Goal: Task Accomplishment & Management: Manage account settings

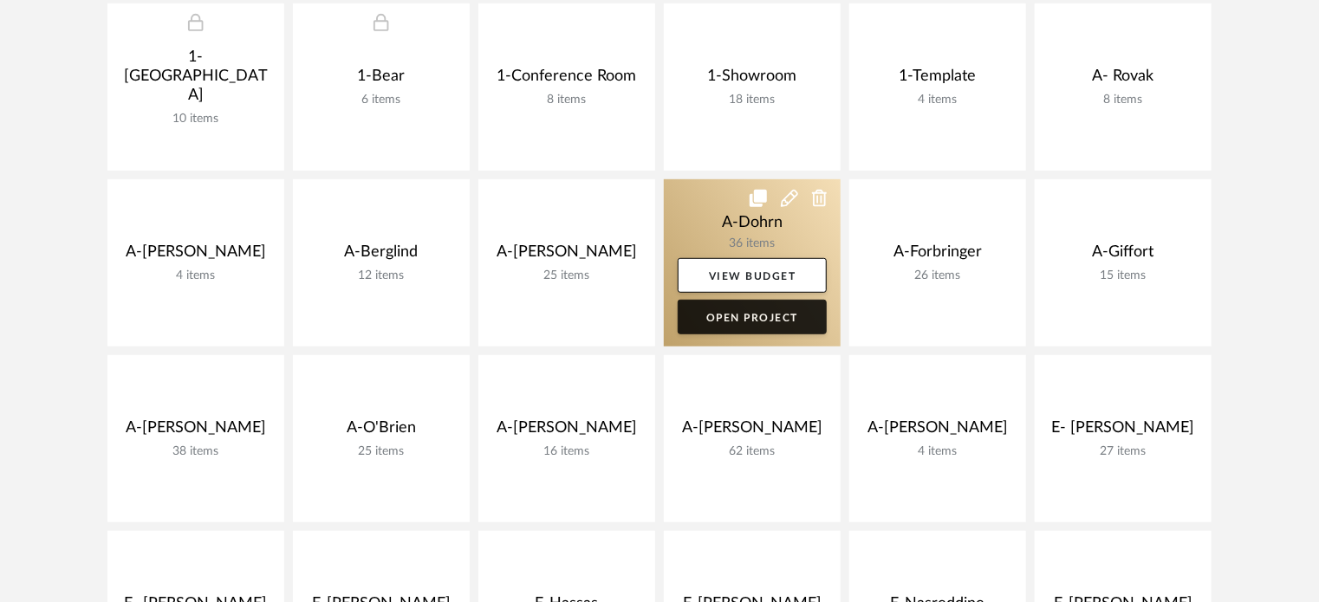
scroll to position [433, 0]
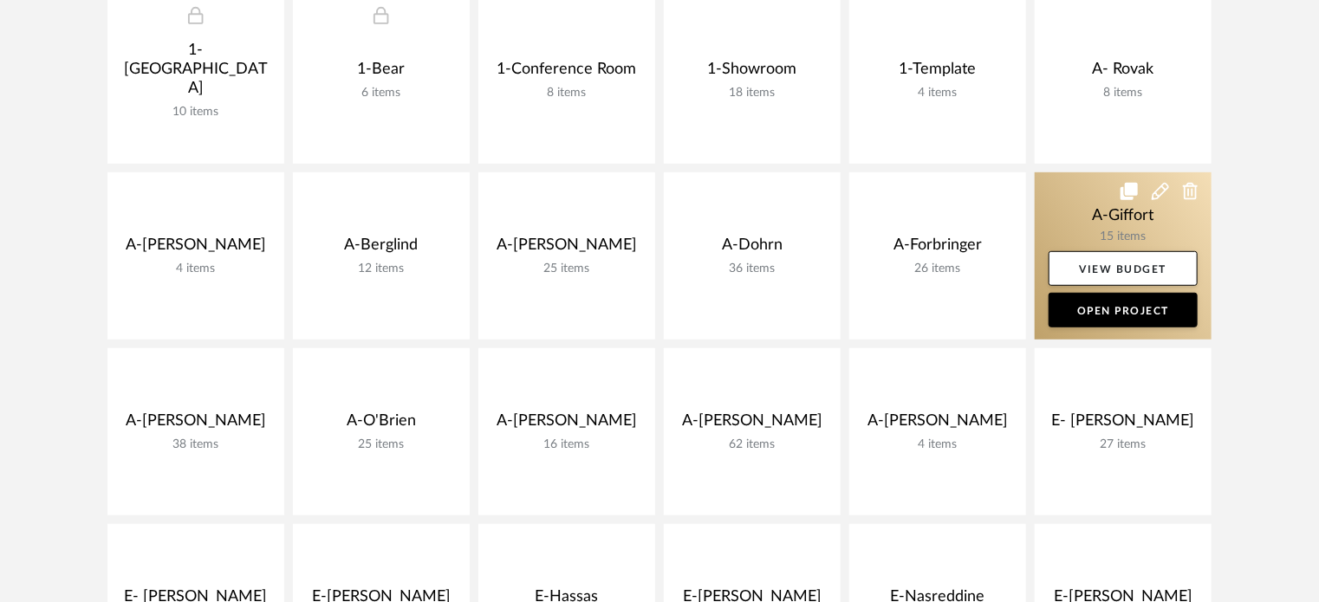
click at [1069, 213] on link at bounding box center [1123, 256] width 177 height 167
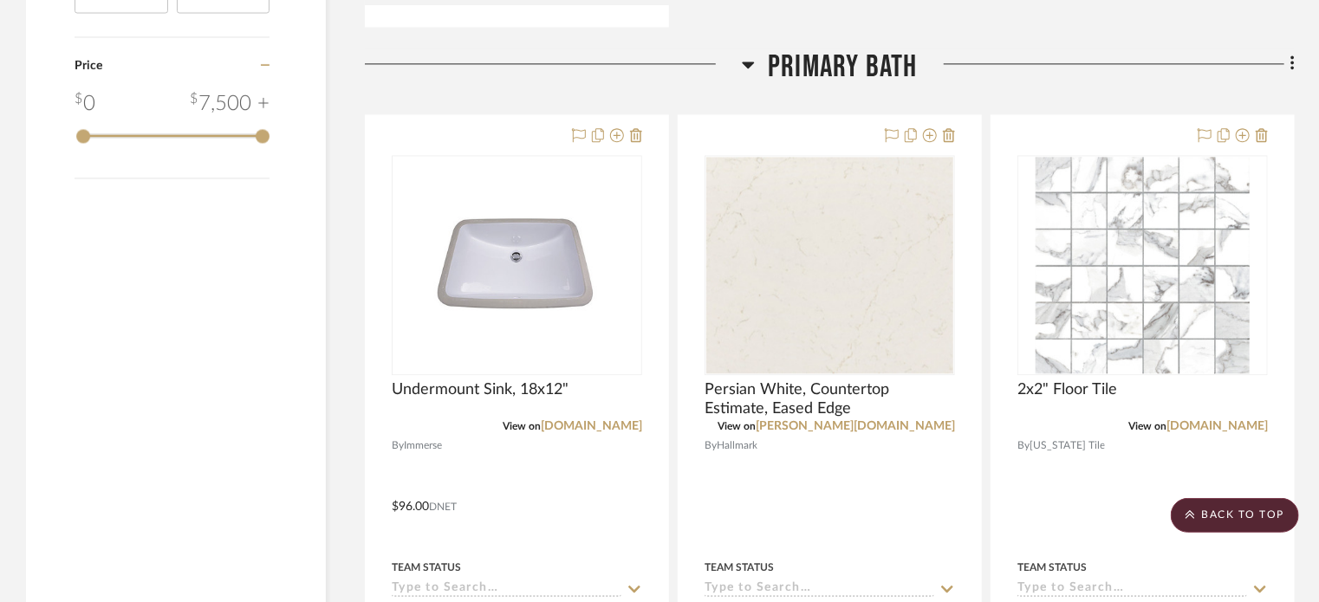
scroll to position [1994, 0]
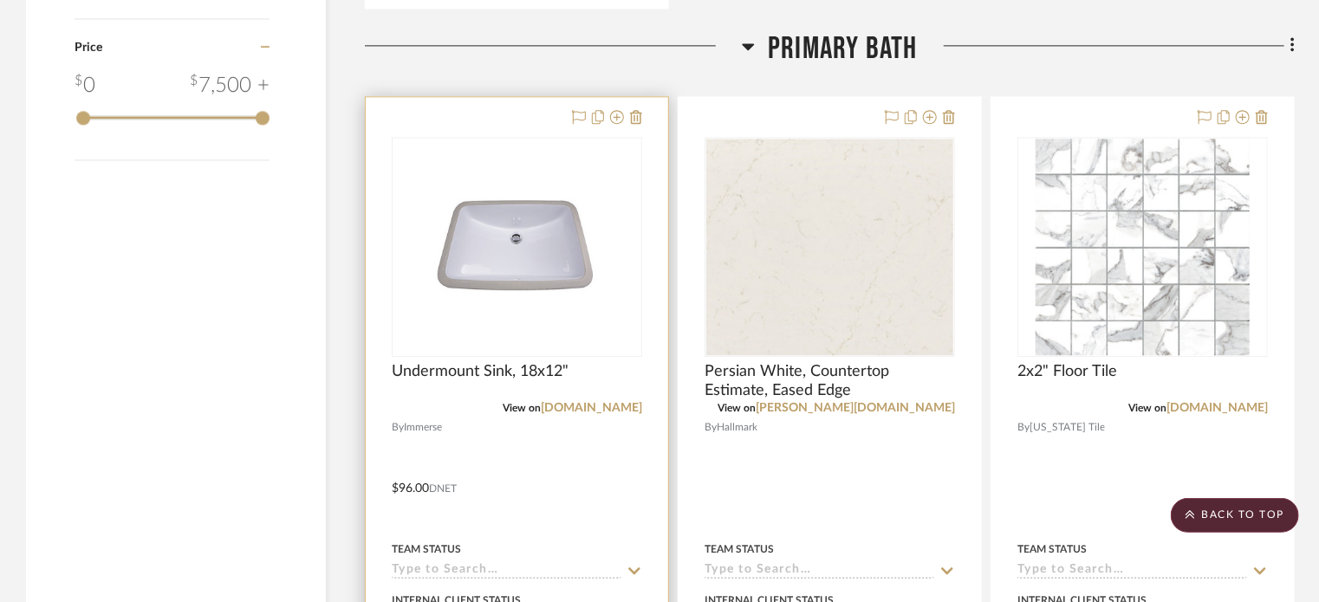
click at [590, 436] on div at bounding box center [517, 476] width 303 height 759
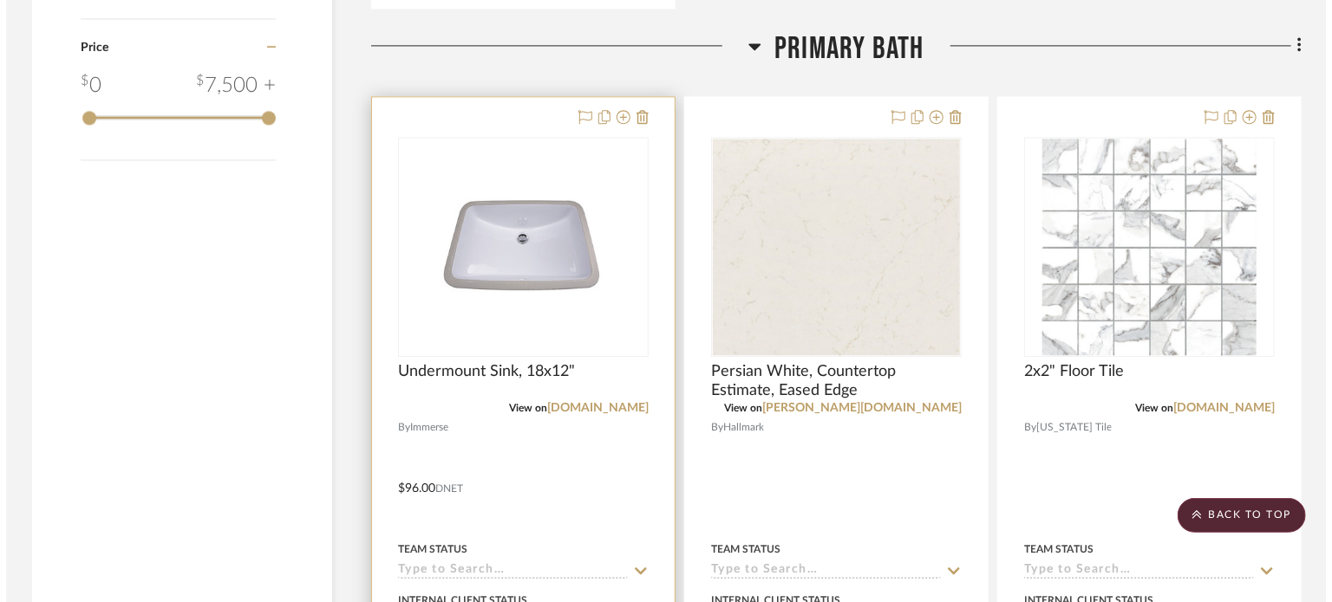
scroll to position [0, 0]
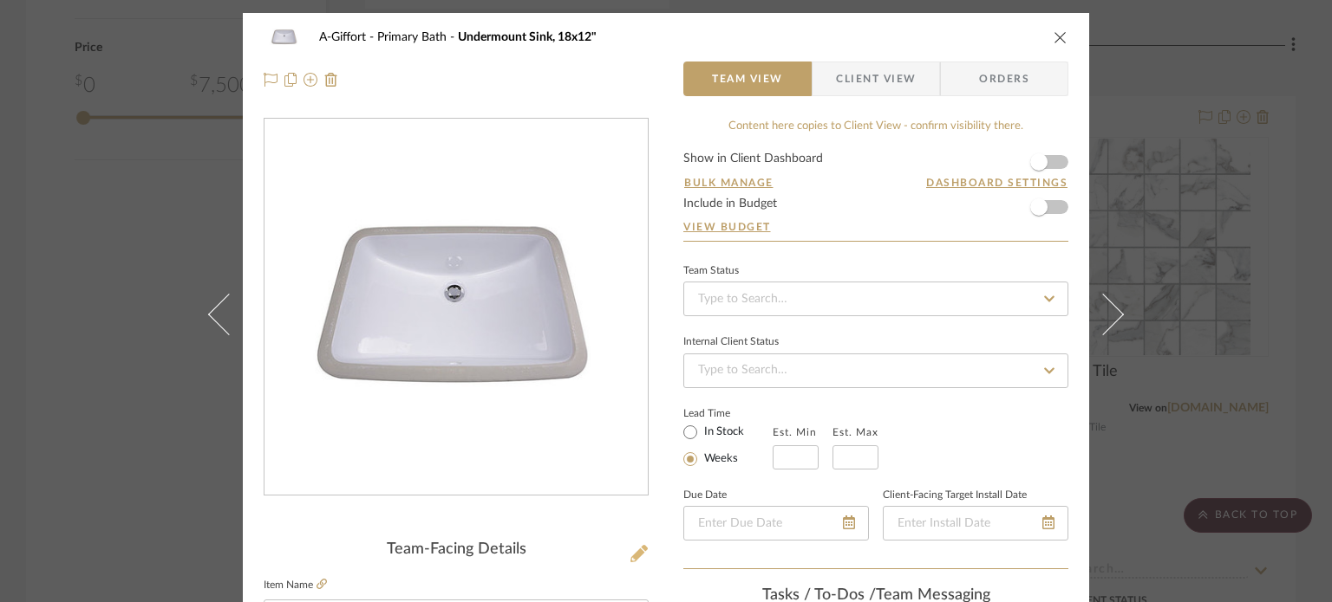
click at [633, 549] on icon at bounding box center [638, 553] width 17 height 17
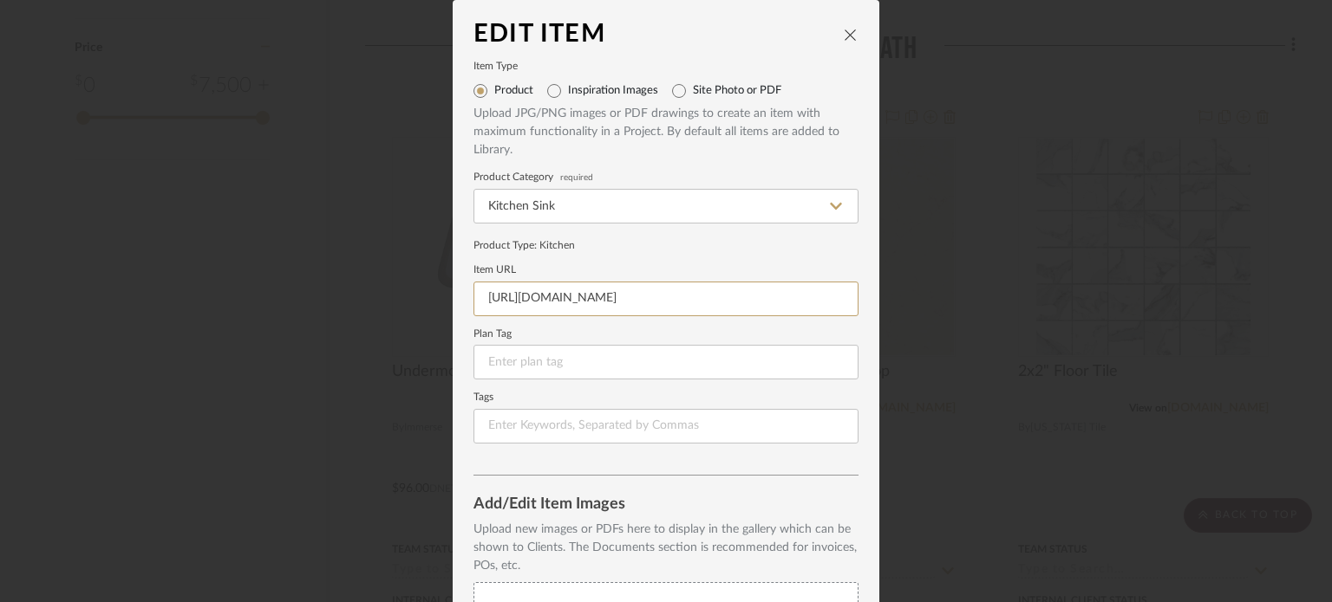
click at [681, 296] on input "https://mail.google.com/mail/u/0/#inbox?projector=1" at bounding box center [665, 299] width 385 height 35
paste input "www.nantucketsinksusa.com/product-page/GB-18x12-W"
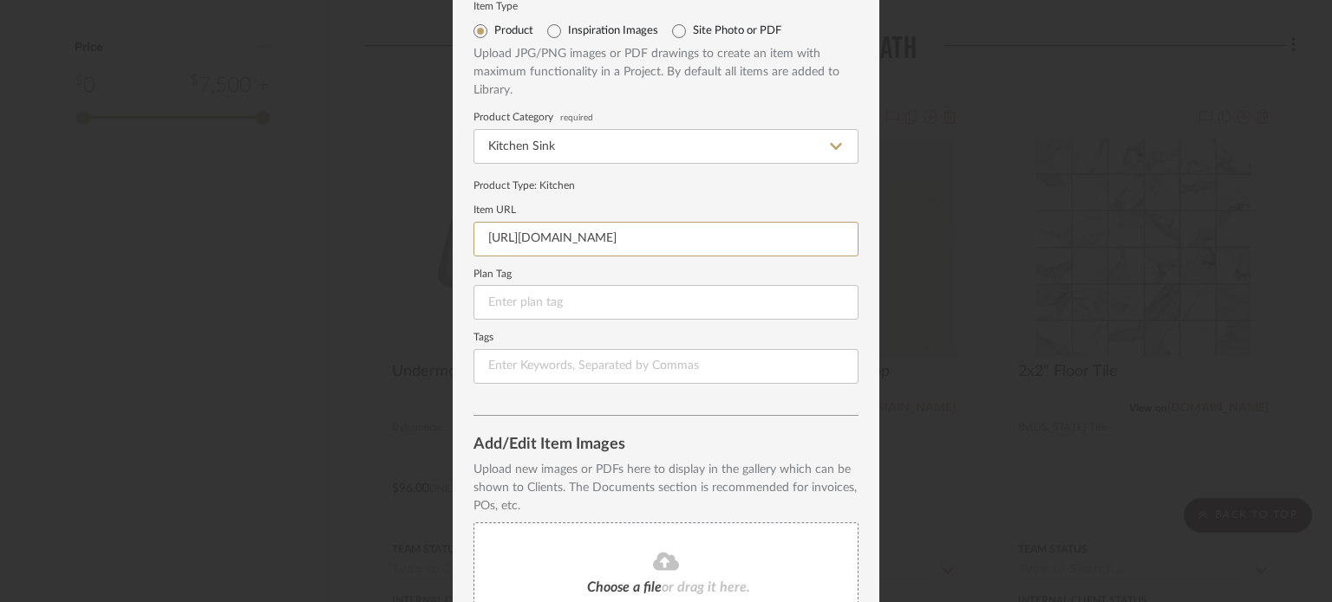
scroll to position [223, 0]
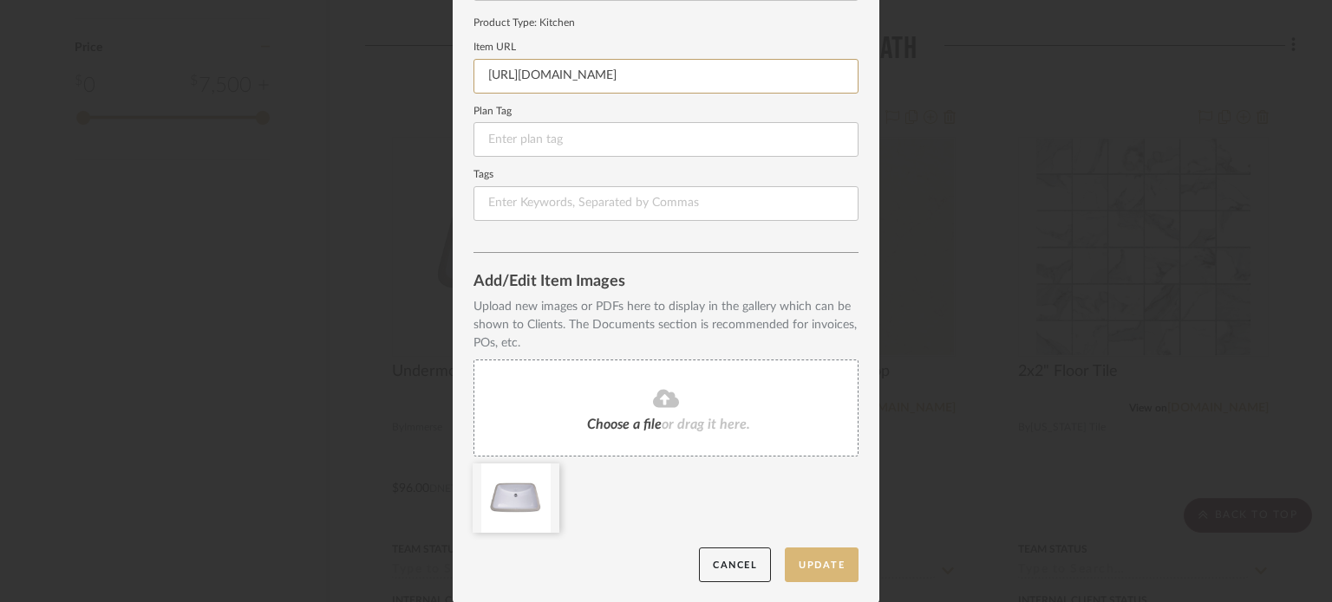
type input "https://www.nantucketsinksusa.com/product-page/GB-18x12-W"
click at [815, 574] on button "Update" at bounding box center [822, 566] width 74 height 36
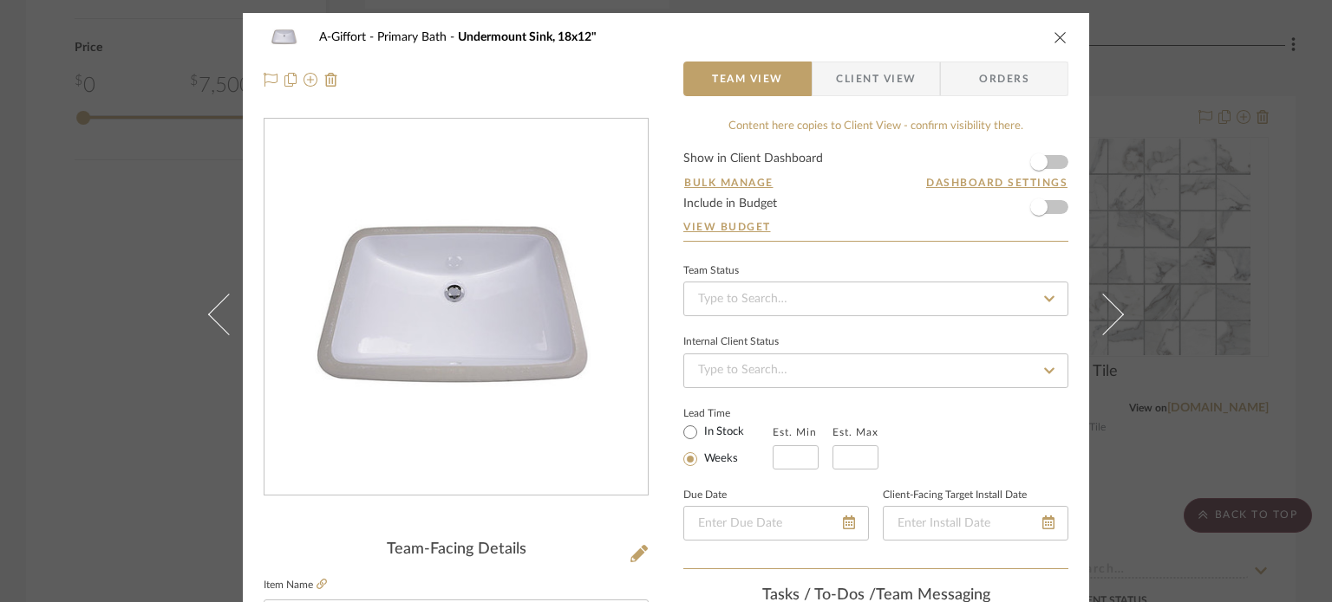
click at [81, 207] on div "A-Giffort Primary Bath Undermount Sink, 18x12" Team View Client View Orders Tea…" at bounding box center [666, 301] width 1332 height 602
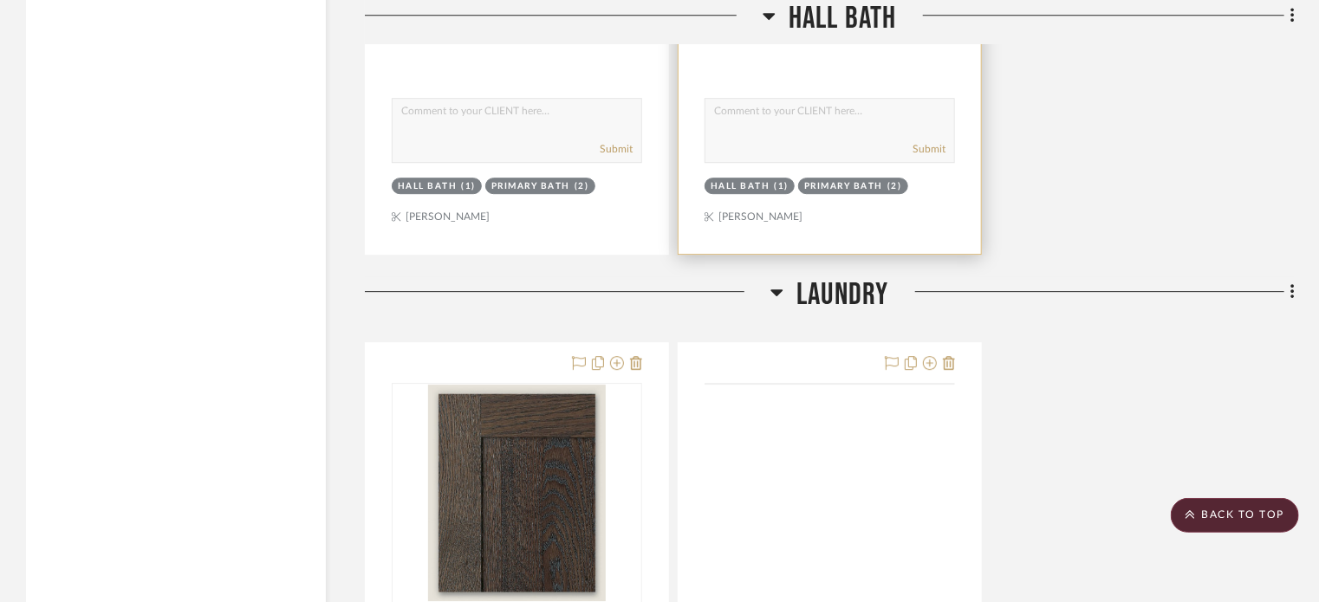
scroll to position [6094, 0]
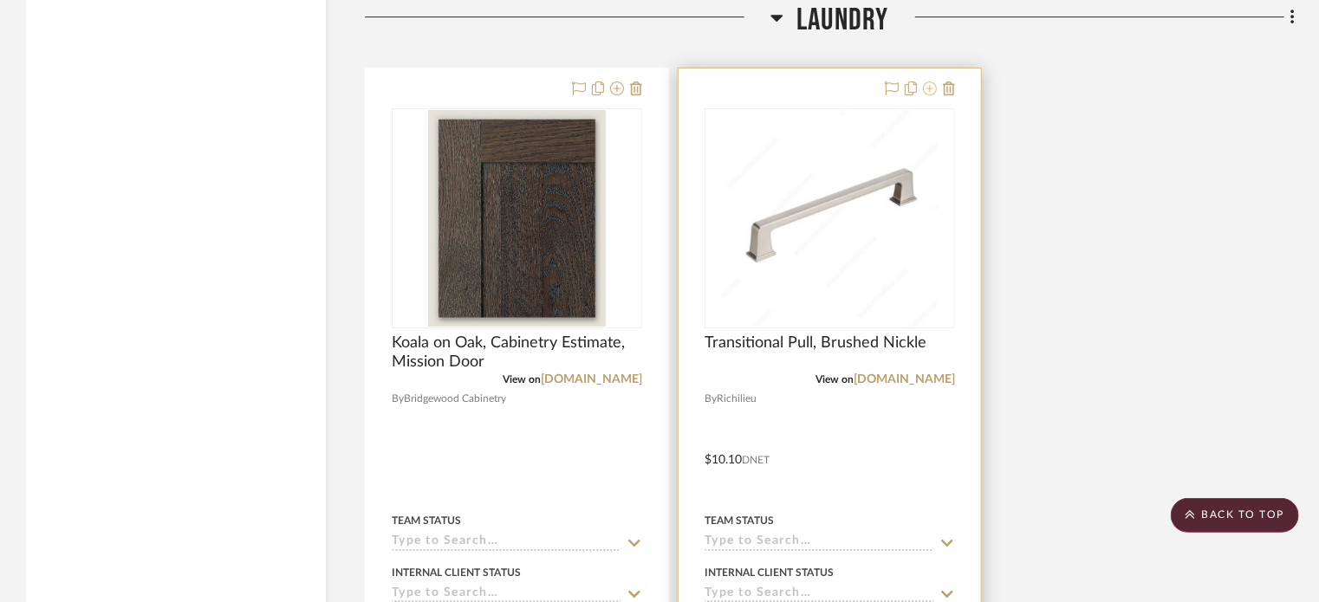
click at [933, 94] on icon at bounding box center [930, 88] width 14 height 14
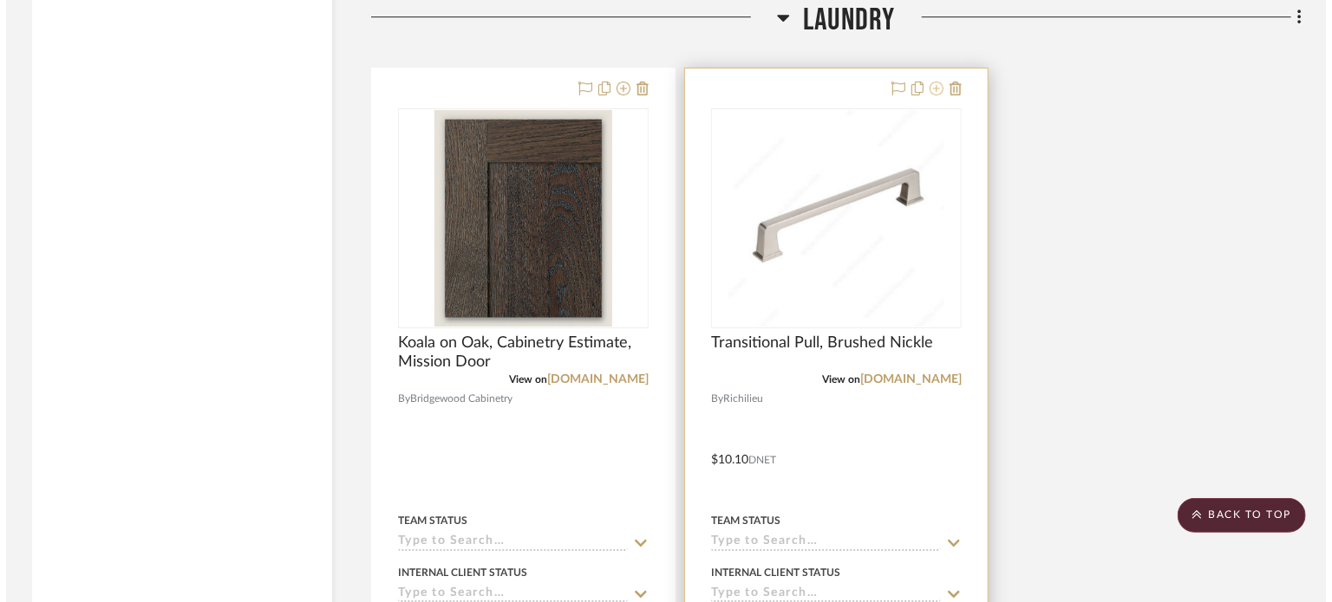
scroll to position [0, 0]
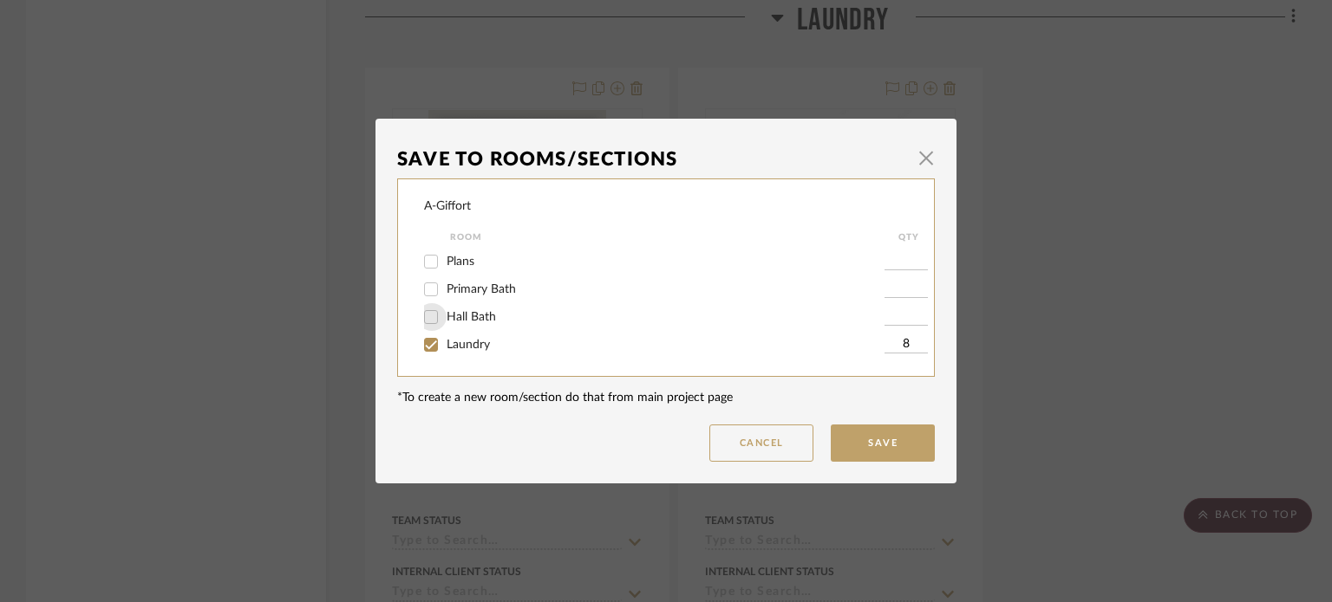
click at [423, 318] on input "Hall Bath" at bounding box center [431, 317] width 28 height 28
checkbox input "true"
type input "1"
click at [423, 294] on input "Primary Bath" at bounding box center [431, 290] width 28 height 28
checkbox input "true"
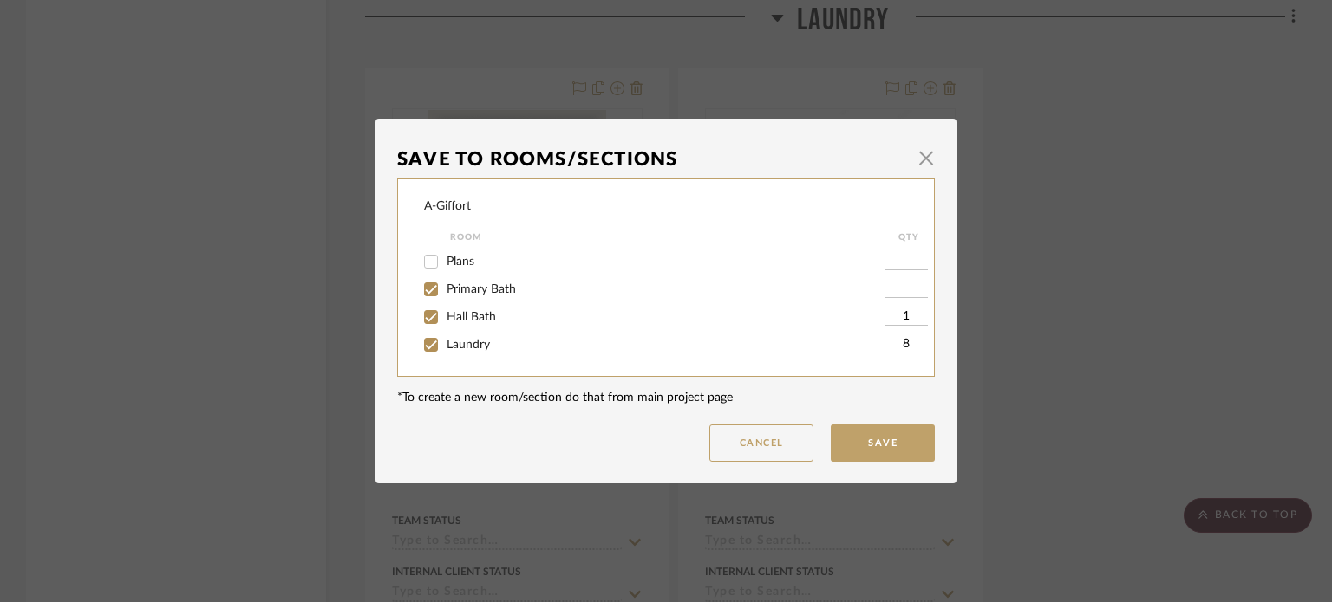
type input "1"
click at [862, 452] on button "Save" at bounding box center [882, 443] width 104 height 37
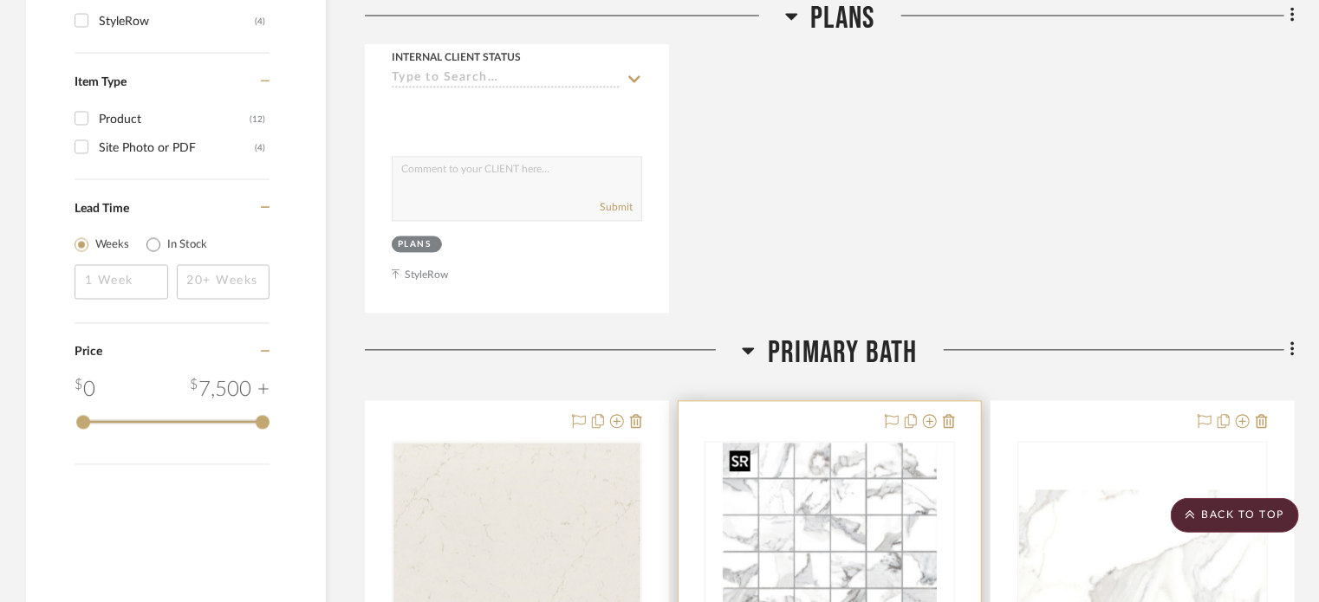
scroll to position [1689, 0]
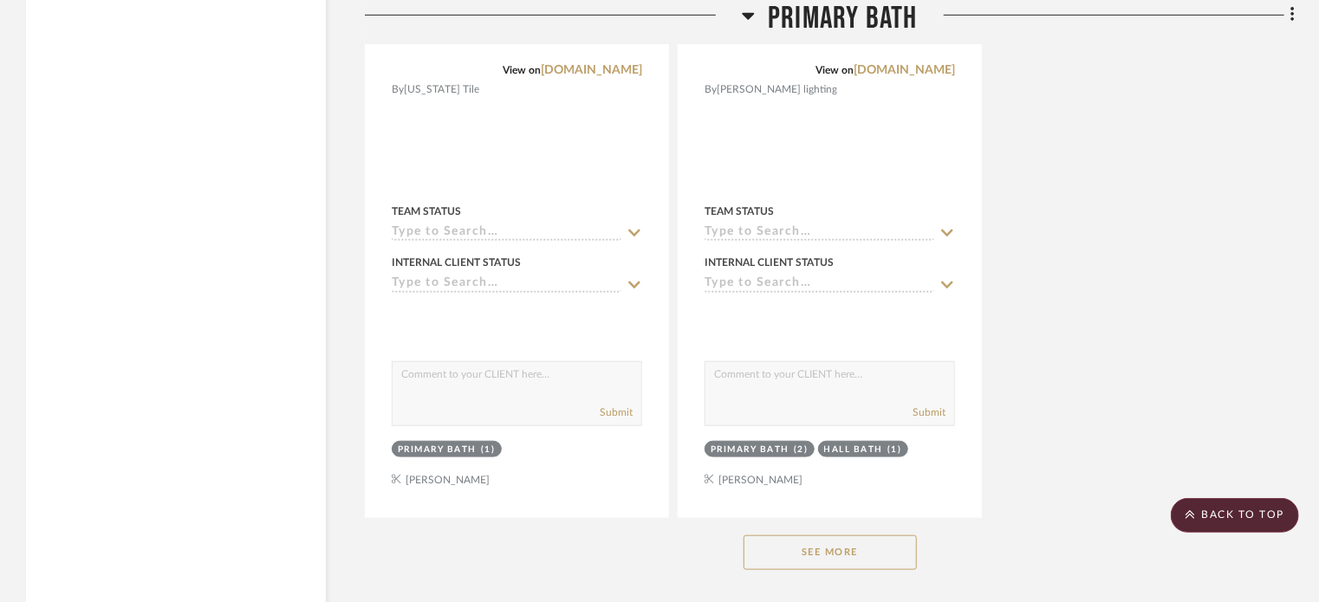
scroll to position [3901, 0]
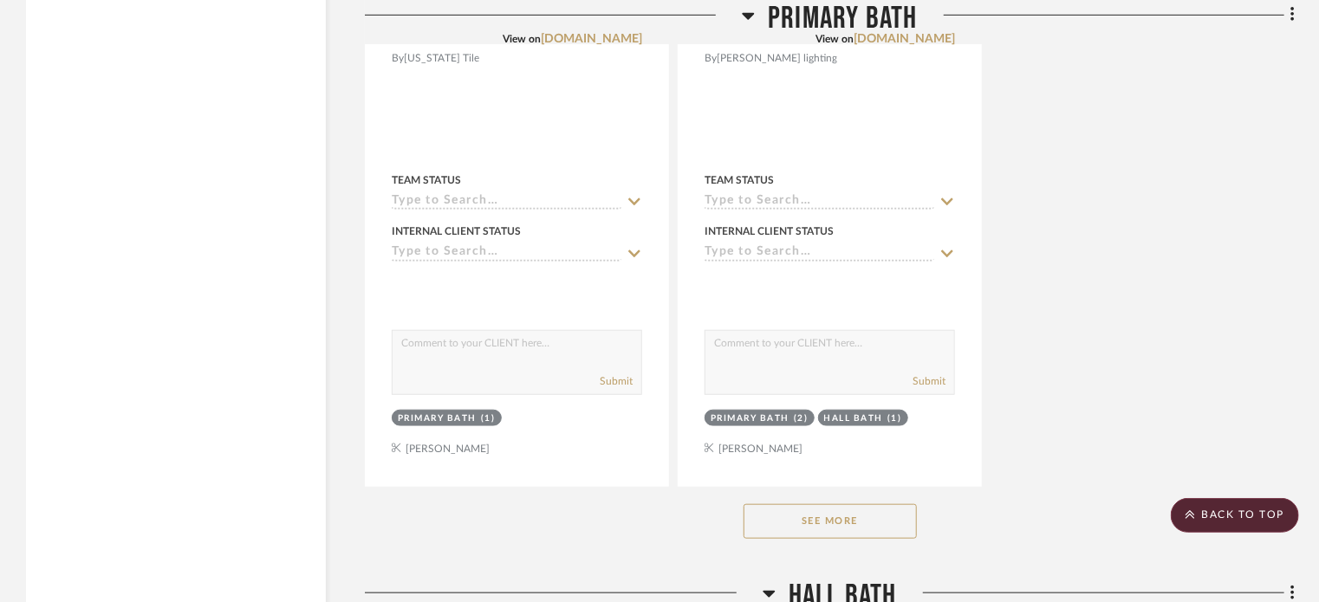
click at [827, 534] on button "See More" at bounding box center [830, 522] width 173 height 35
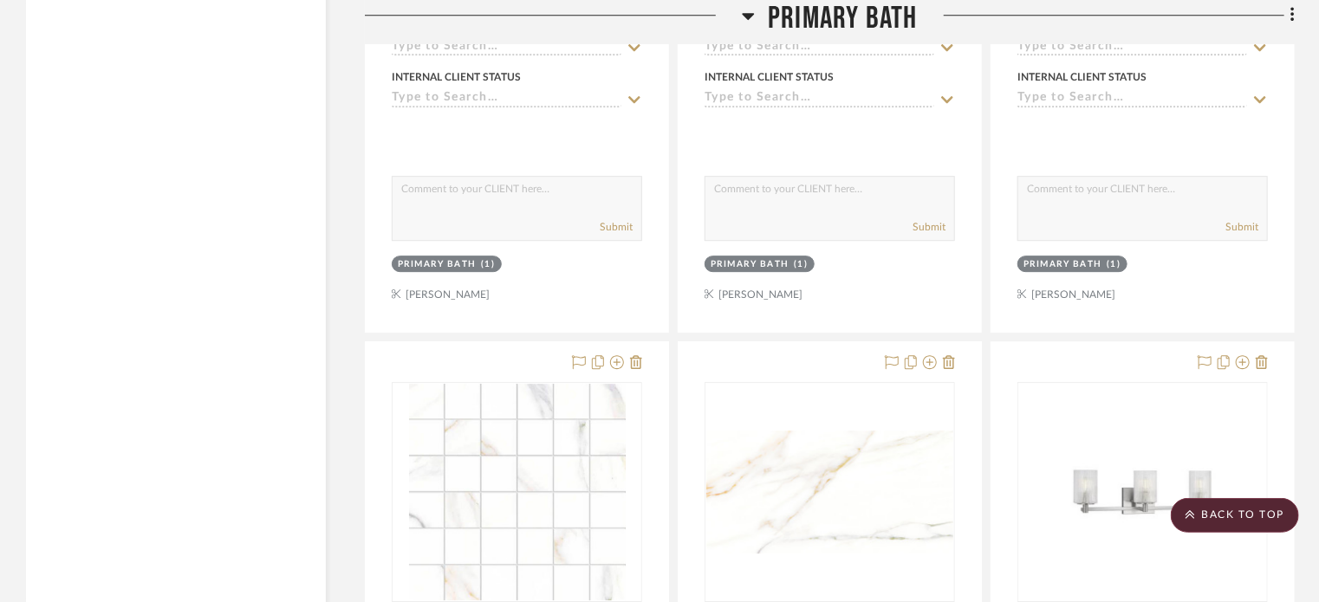
scroll to position [2543, 0]
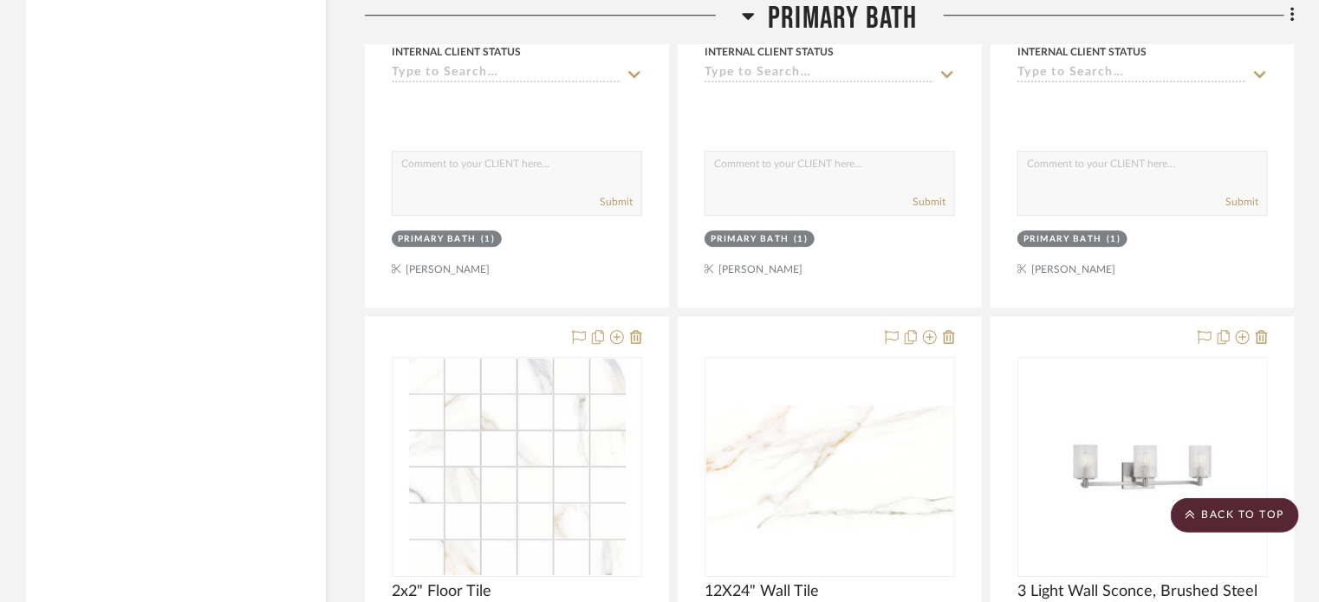
click at [498, 534] on img "0" at bounding box center [517, 467] width 217 height 217
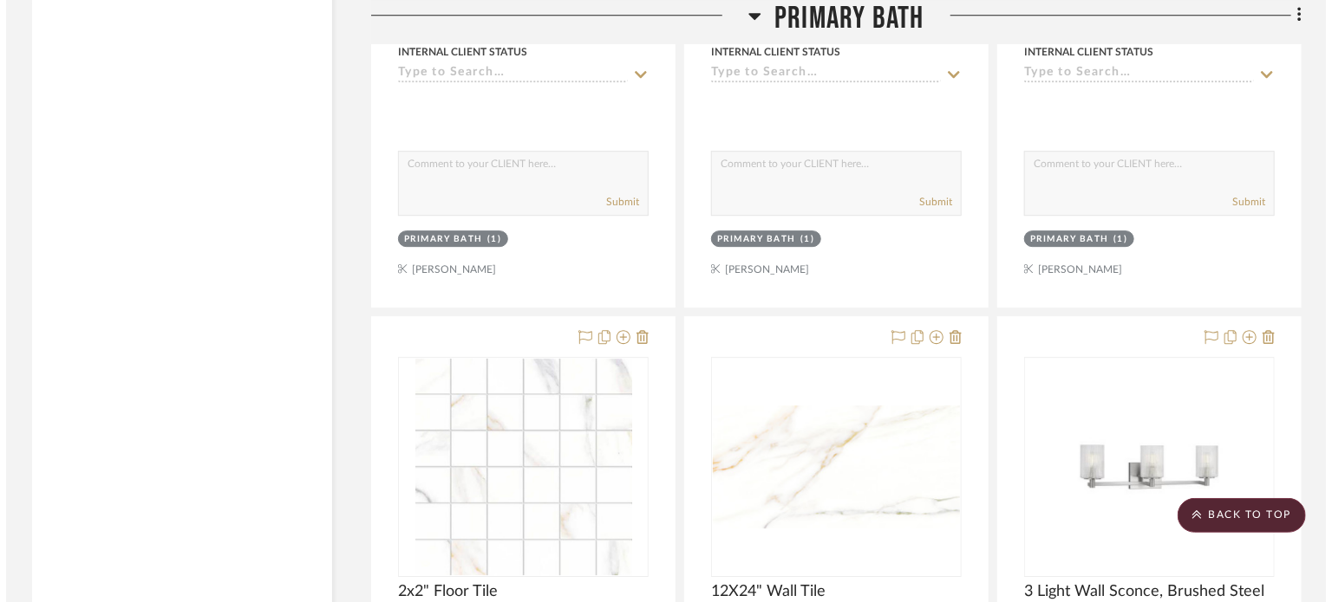
scroll to position [0, 0]
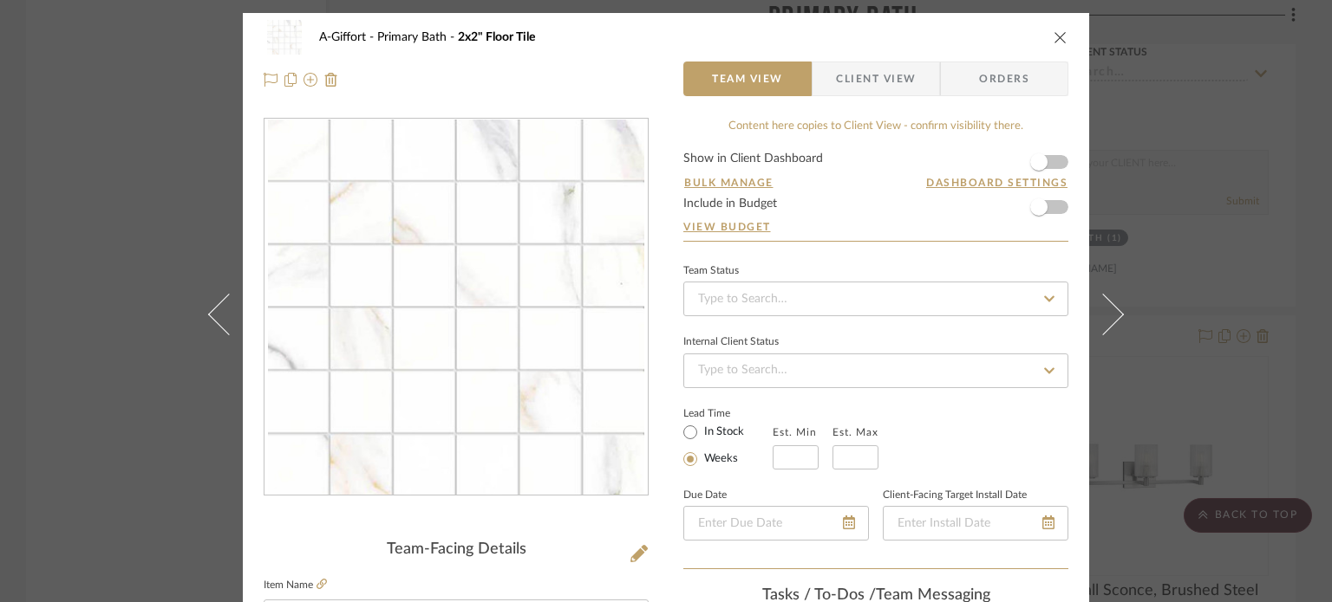
click at [1241, 284] on div "A-Giffort Primary Bath 2x2" Floor Tile Team View Client View Orders Team-Facing…" at bounding box center [666, 301] width 1332 height 602
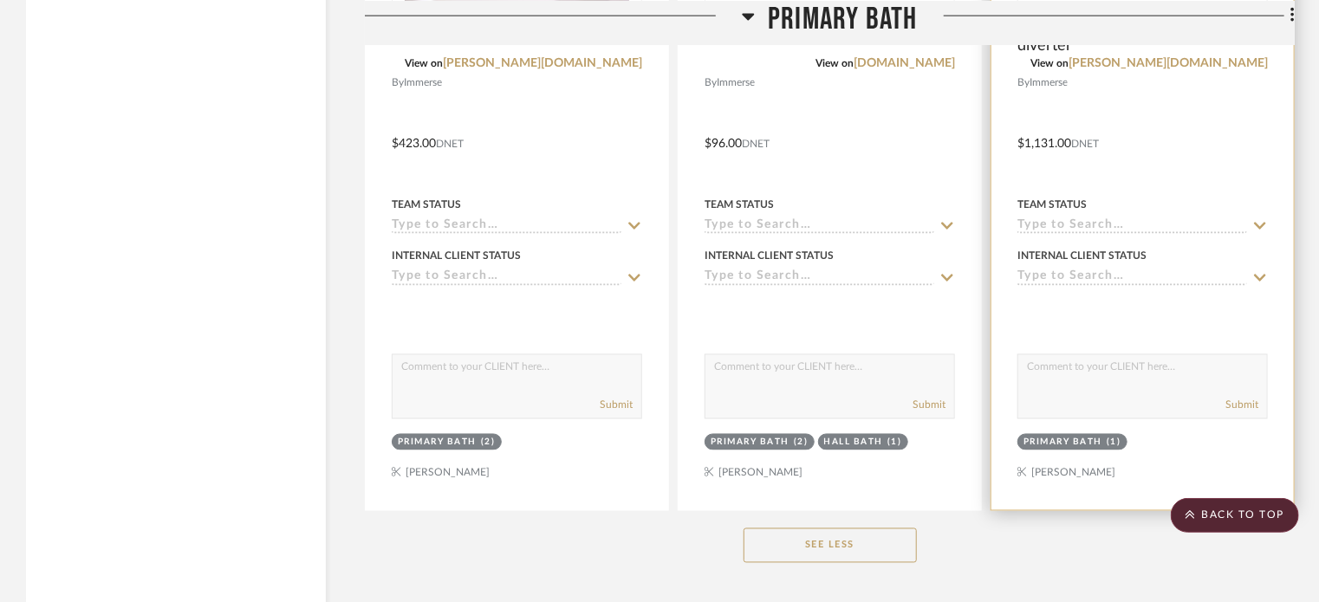
scroll to position [4501, 0]
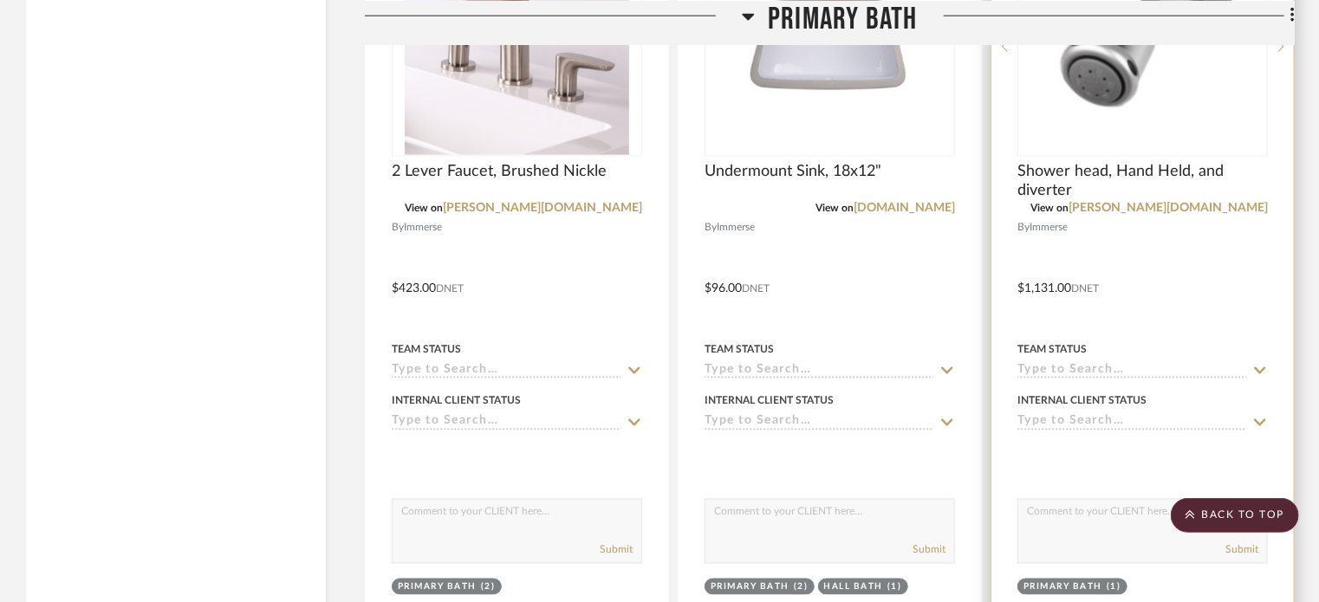
click at [1155, 297] on div at bounding box center [1143, 276] width 303 height 759
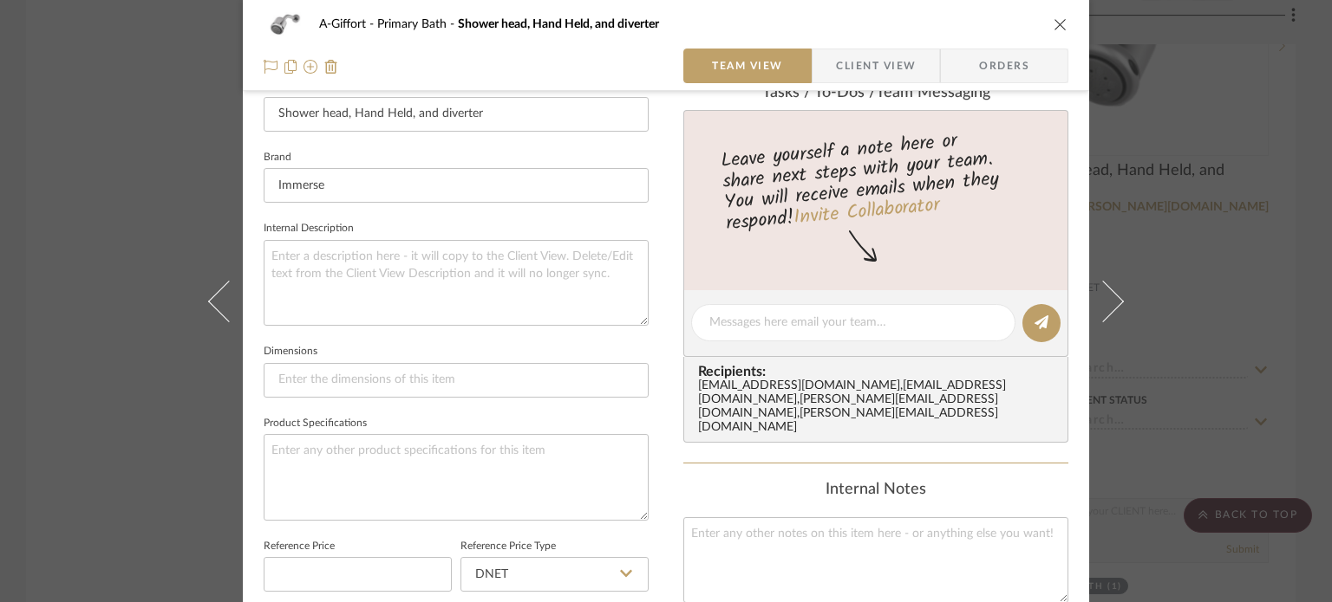
scroll to position [780, 0]
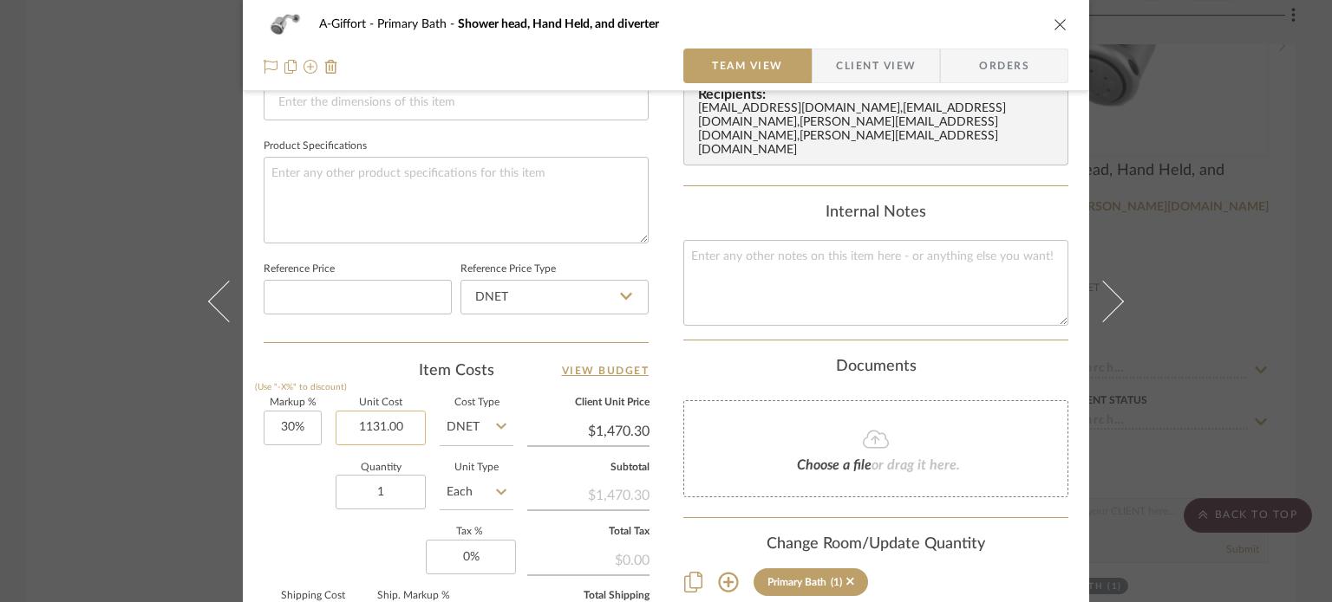
click at [388, 426] on input "1131.00" at bounding box center [380, 428] width 90 height 35
type input "$1,263.00"
click at [297, 508] on div "Quantity 1 Unit Type Each" at bounding box center [389, 495] width 250 height 62
type input "$1,641.90"
click at [169, 387] on div "A-Giffort Primary Bath Shower head, Hand Held, and diverter Team View Client Vi…" at bounding box center [666, 301] width 1332 height 602
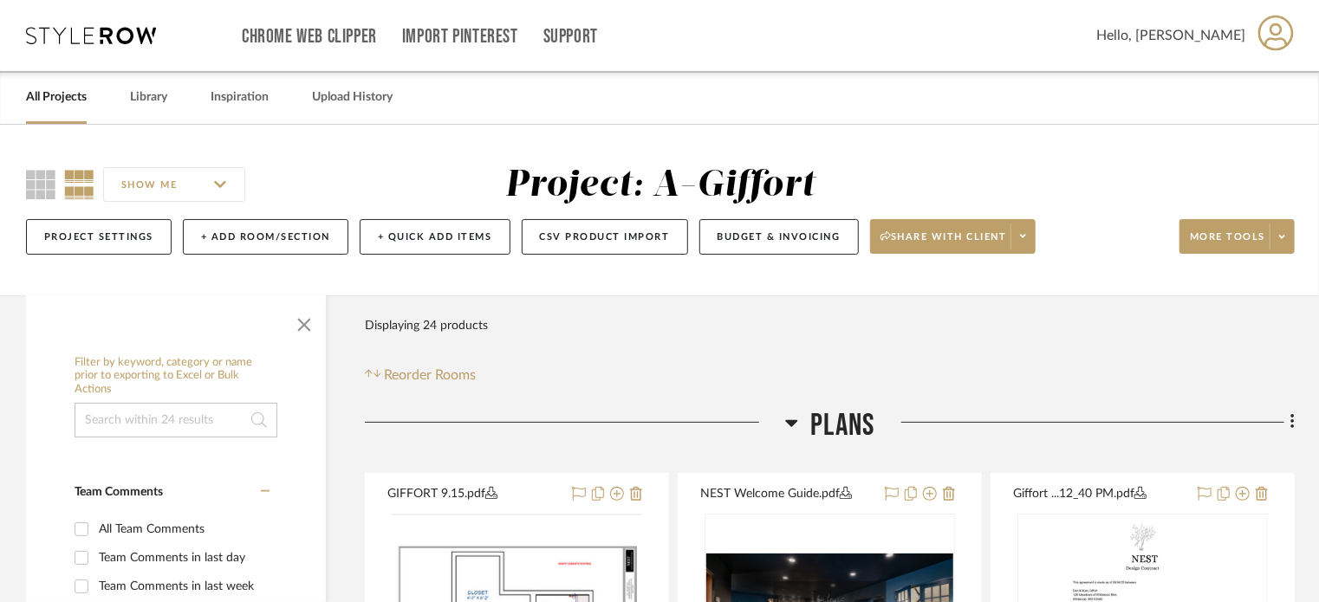
scroll to position [0, 0]
click at [131, 245] on button "Project Settings" at bounding box center [99, 237] width 146 height 36
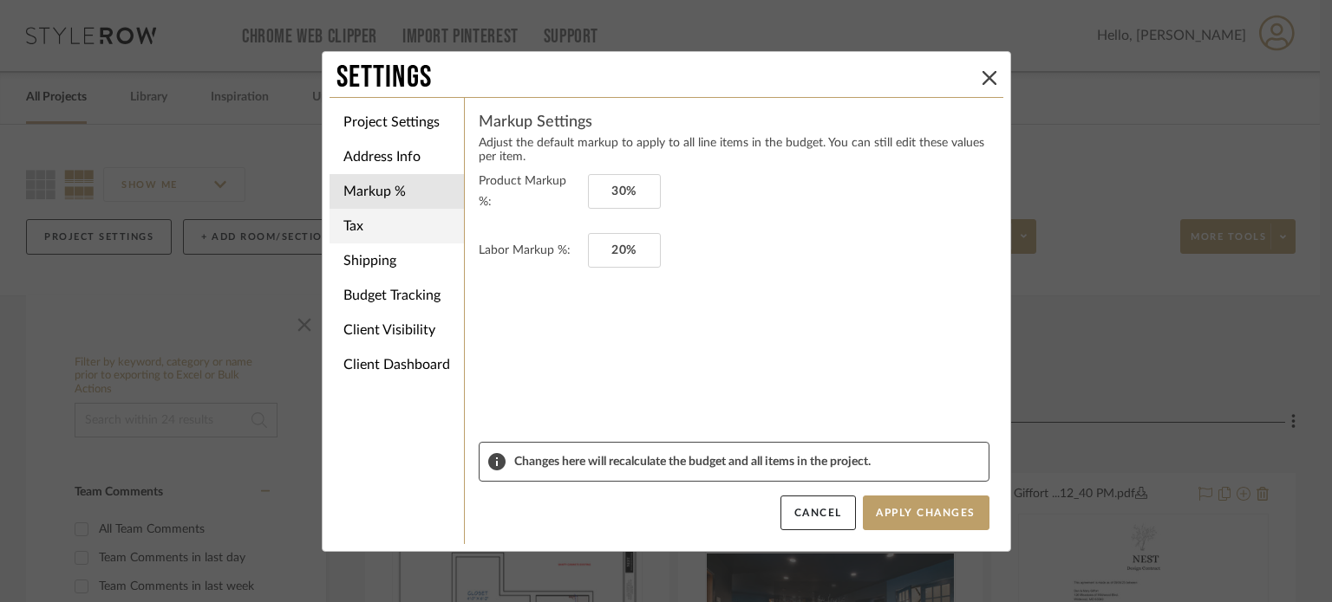
click at [379, 226] on li "Tax" at bounding box center [396, 226] width 134 height 35
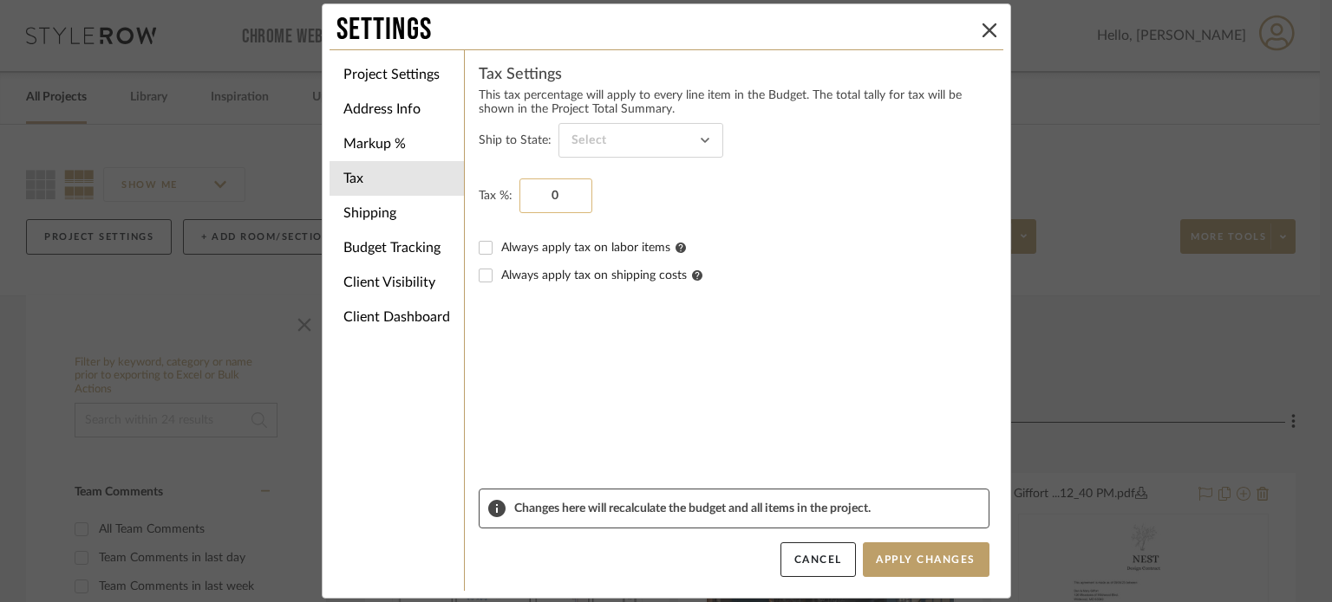
click at [547, 199] on input "0" at bounding box center [555, 196] width 73 height 35
type input "9.49%"
click at [896, 563] on button "Apply Changes" at bounding box center [926, 560] width 127 height 35
click at [401, 215] on li "Shipping" at bounding box center [396, 213] width 134 height 35
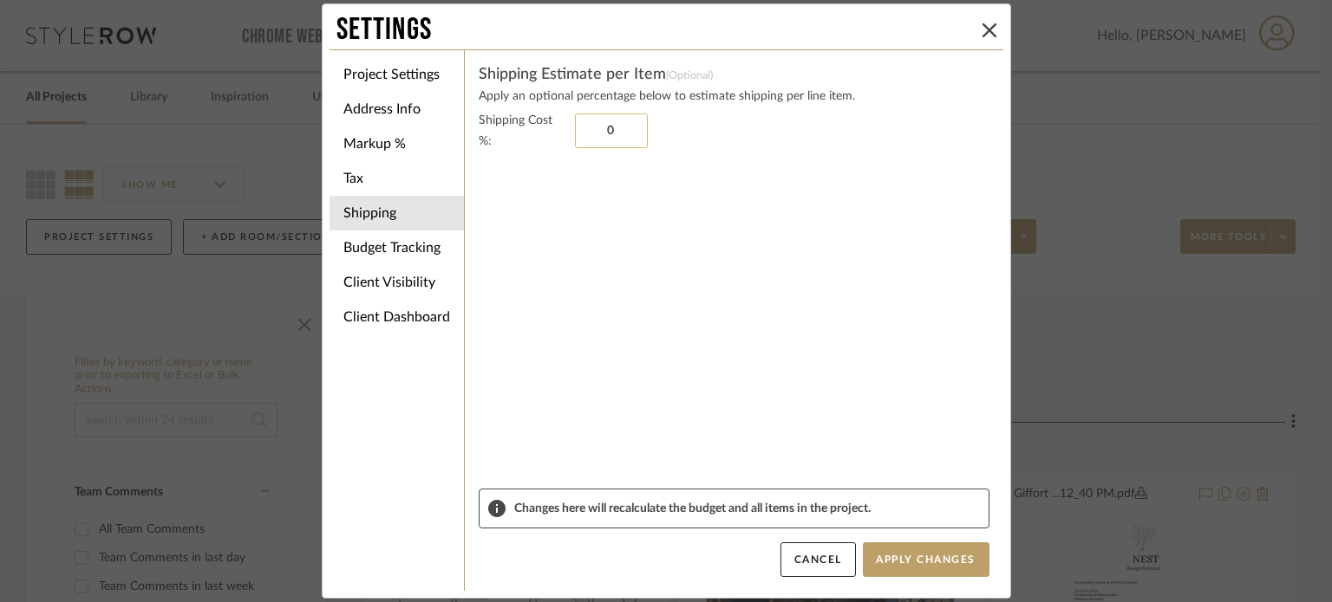
click at [608, 127] on input "0" at bounding box center [611, 131] width 73 height 35
type input "10%"
click at [948, 564] on button "Apply Changes" at bounding box center [926, 560] width 127 height 35
click at [378, 263] on li "Budget Tracking" at bounding box center [396, 248] width 134 height 35
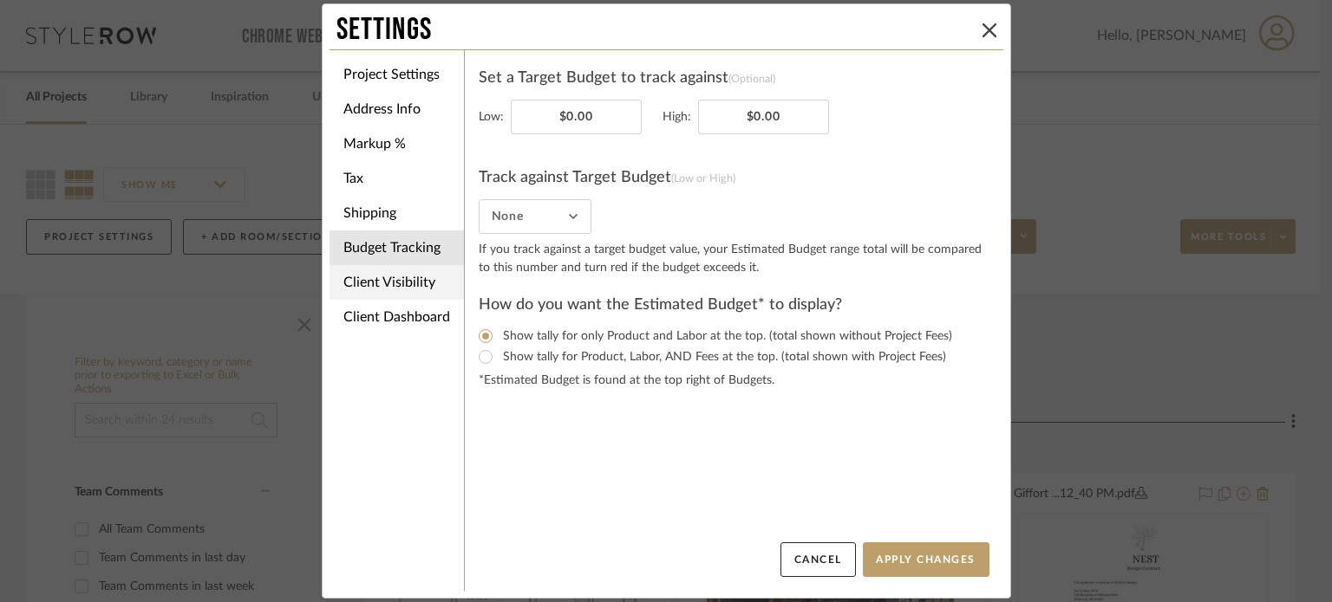
click at [374, 281] on li "Client Visibility" at bounding box center [396, 282] width 134 height 35
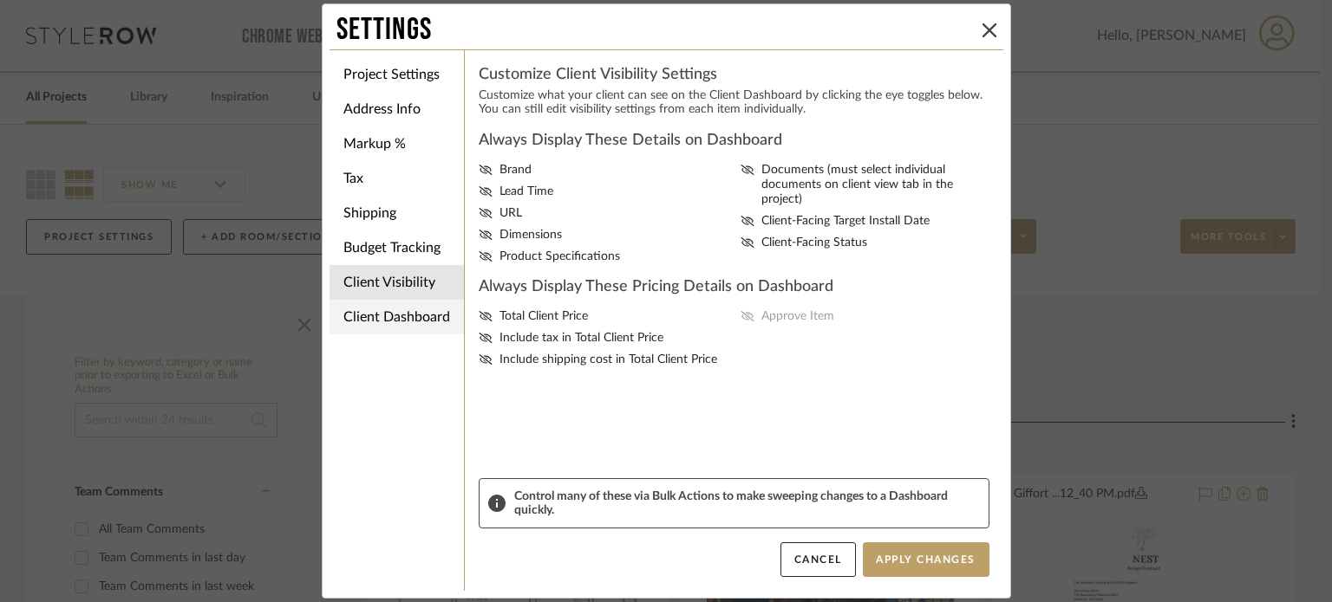
click at [375, 308] on li "Client Dashboard" at bounding box center [396, 317] width 134 height 35
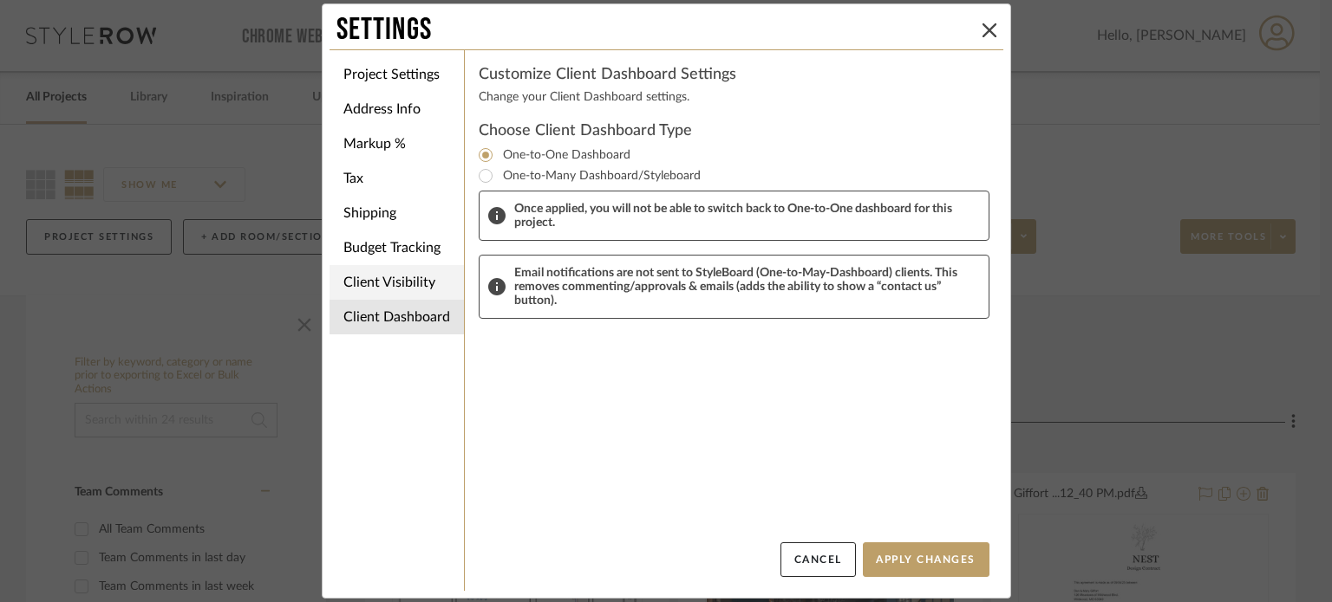
click at [378, 285] on li "Client Visibility" at bounding box center [396, 282] width 134 height 35
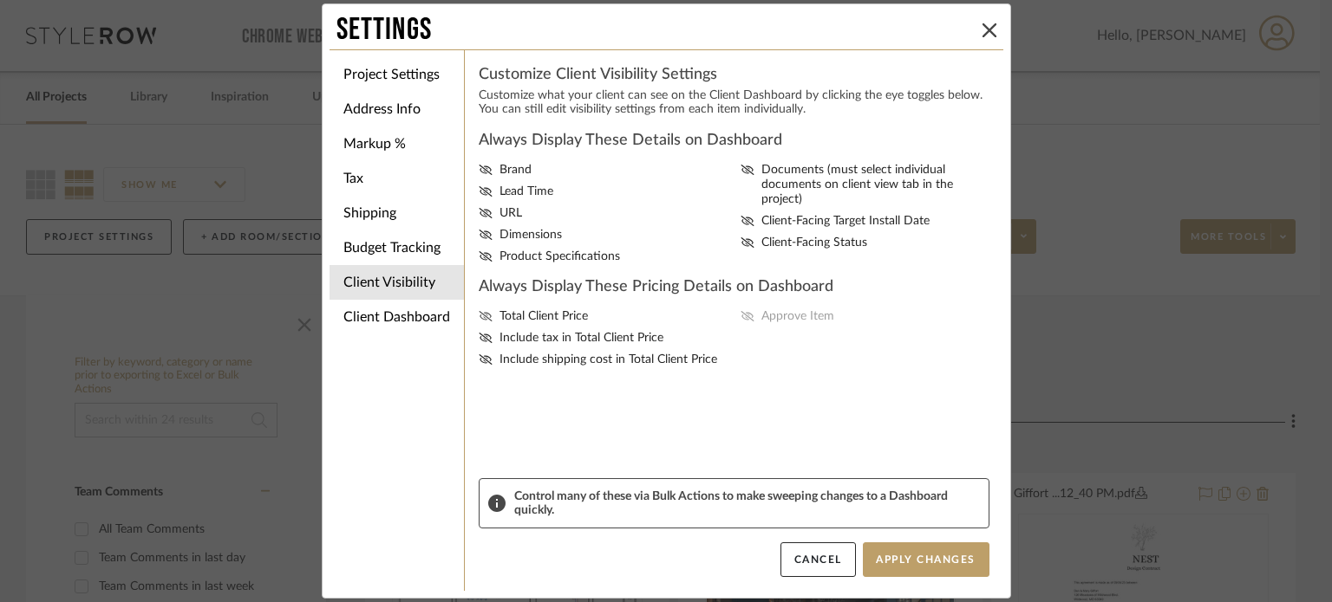
click at [479, 314] on icon at bounding box center [485, 316] width 13 height 10
click at [0, 0] on input "Total Client Price" at bounding box center [0, 0] width 0 height 0
click at [479, 333] on icon at bounding box center [486, 338] width 14 height 10
click at [0, 0] on input "Include tax in Total Client Price" at bounding box center [0, 0] width 0 height 0
click at [479, 353] on fa-icon at bounding box center [486, 360] width 14 height 15
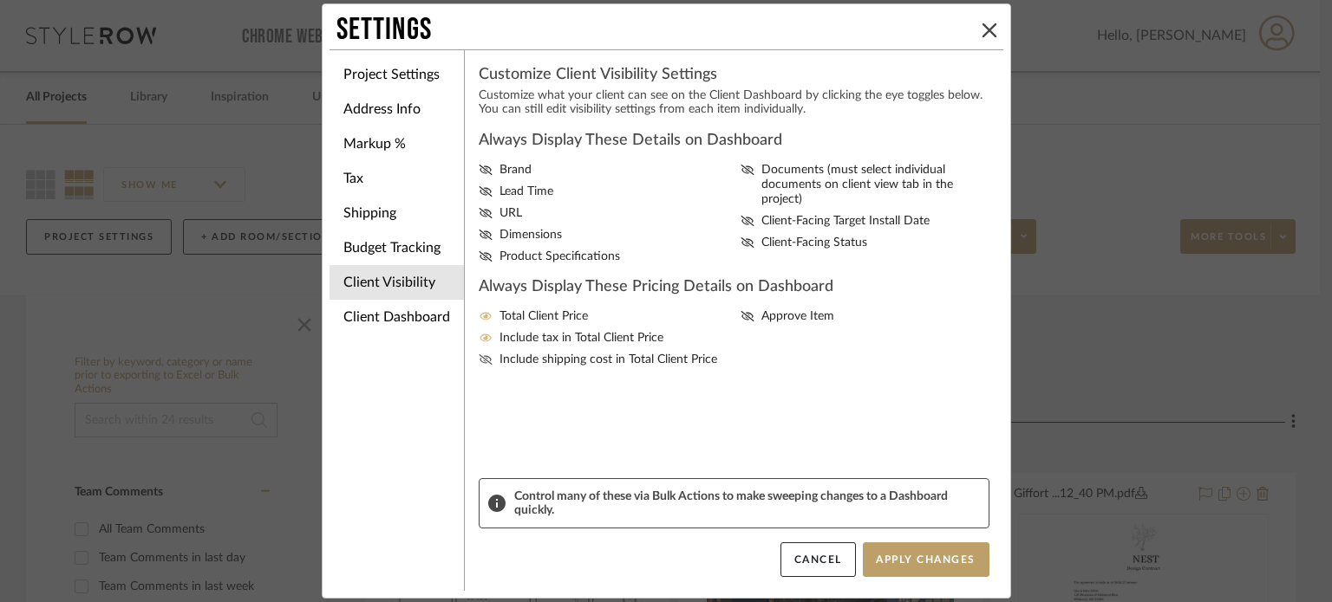
click at [0, 0] on input "Include shipping cost in Total Client Price" at bounding box center [0, 0] width 0 height 0
click at [742, 317] on icon at bounding box center [746, 316] width 13 height 10
click at [0, 0] on input "Approve Item" at bounding box center [0, 0] width 0 height 0
click at [481, 233] on icon at bounding box center [486, 235] width 14 height 10
click at [0, 0] on input "Dimensions" at bounding box center [0, 0] width 0 height 0
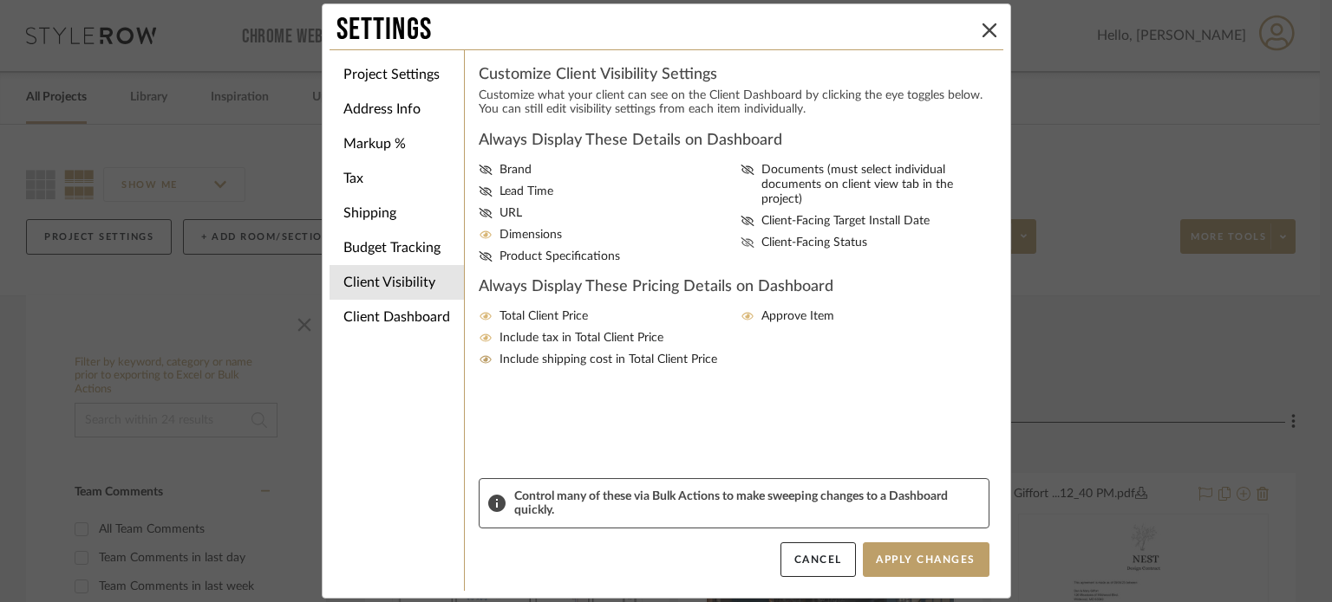
click at [740, 238] on icon at bounding box center [747, 243] width 14 height 10
click at [0, 0] on input "Client-Facing Status" at bounding box center [0, 0] width 0 height 0
click at [941, 561] on button "Apply Changes" at bounding box center [926, 560] width 127 height 35
click at [982, 29] on icon at bounding box center [989, 30] width 14 height 14
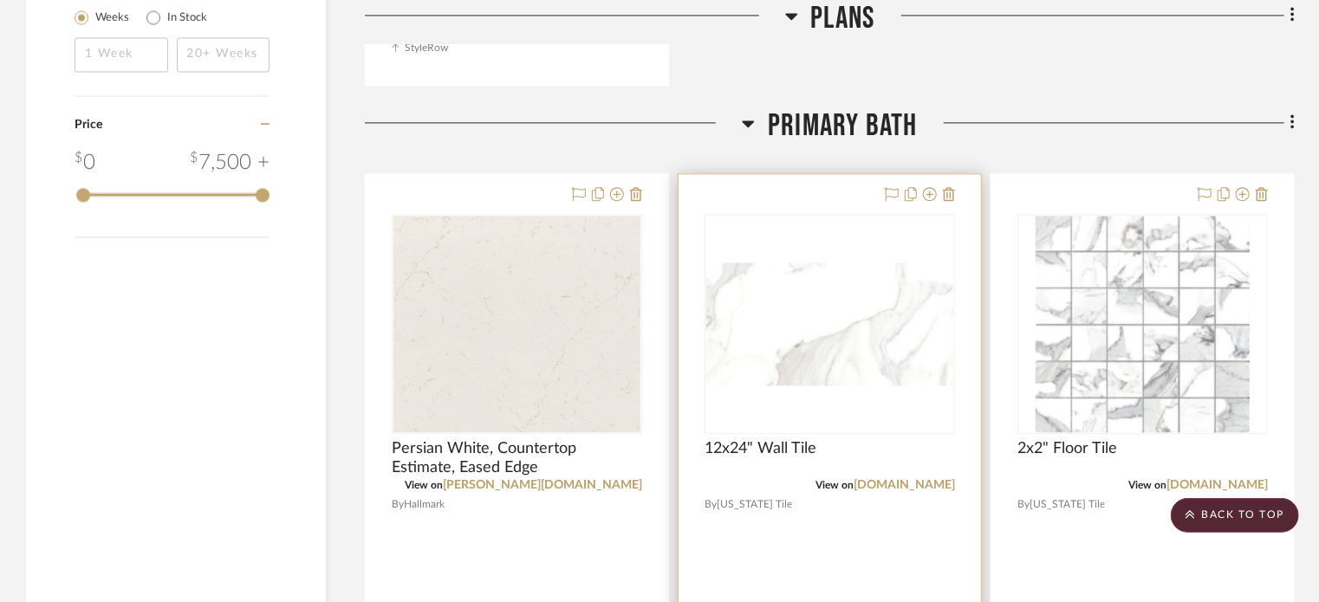
scroll to position [1907, 0]
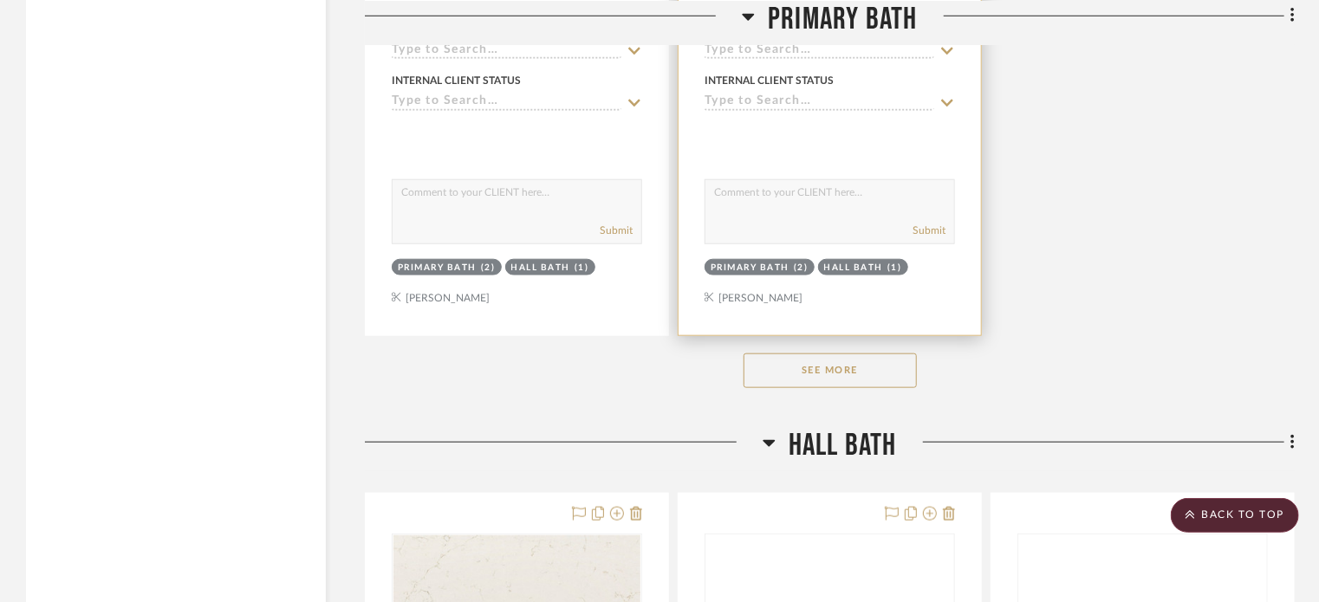
scroll to position [4074, 0]
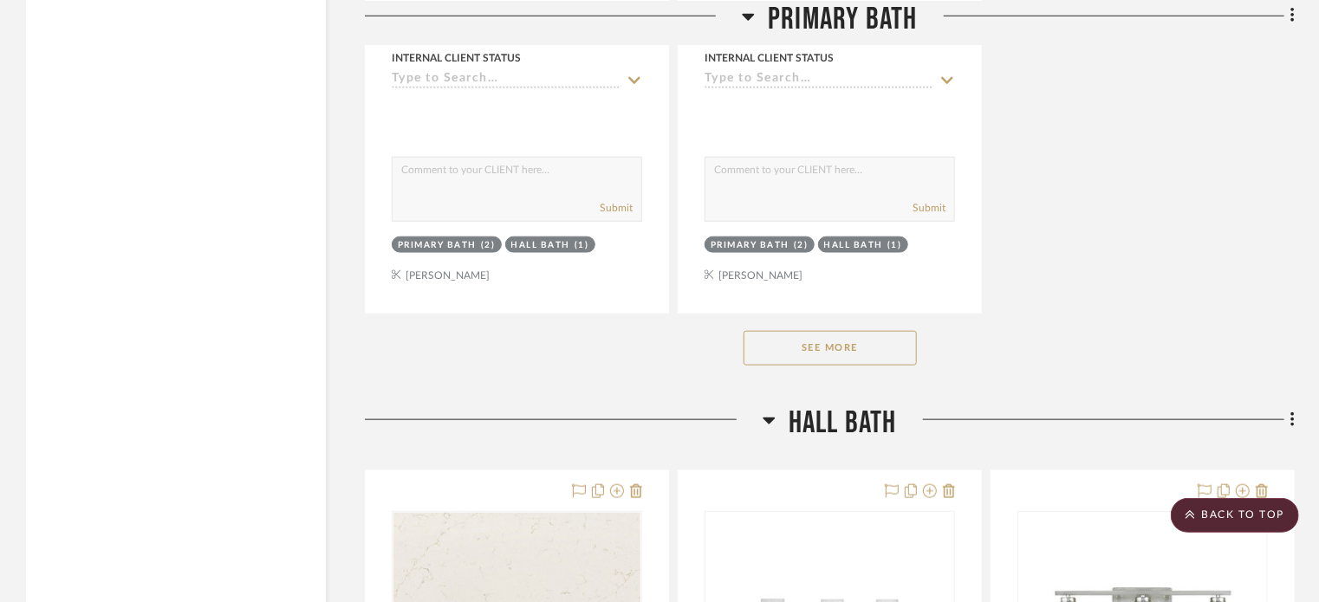
click at [829, 360] on button "See More" at bounding box center [830, 348] width 173 height 35
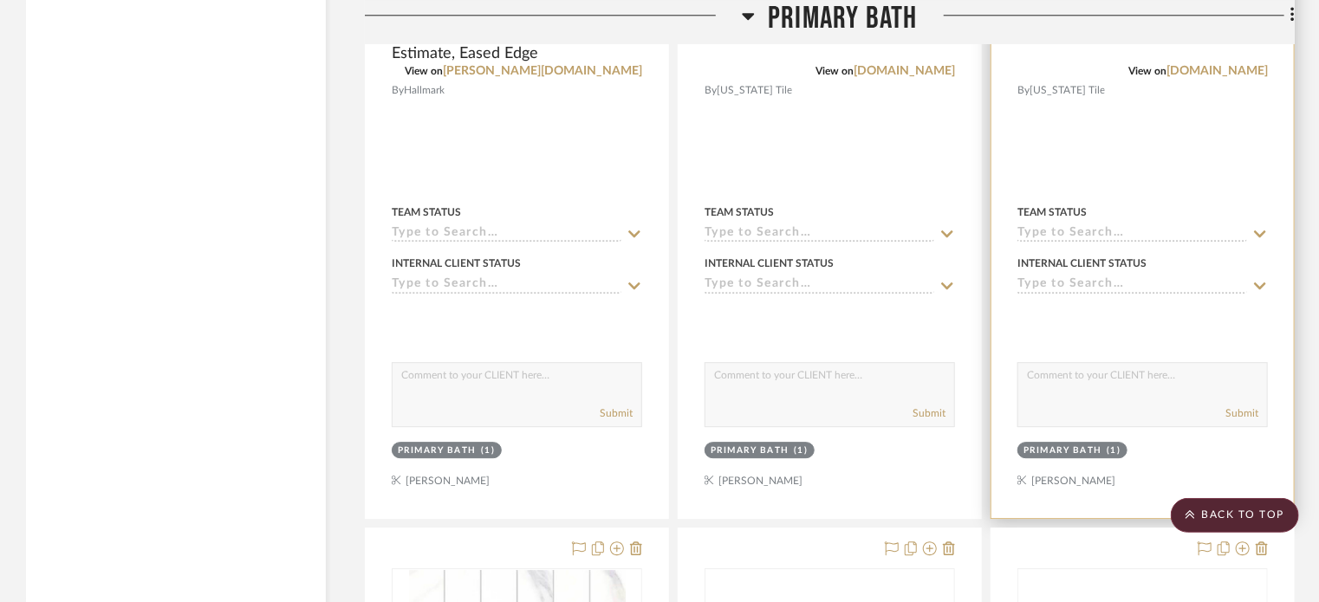
scroll to position [2299, 0]
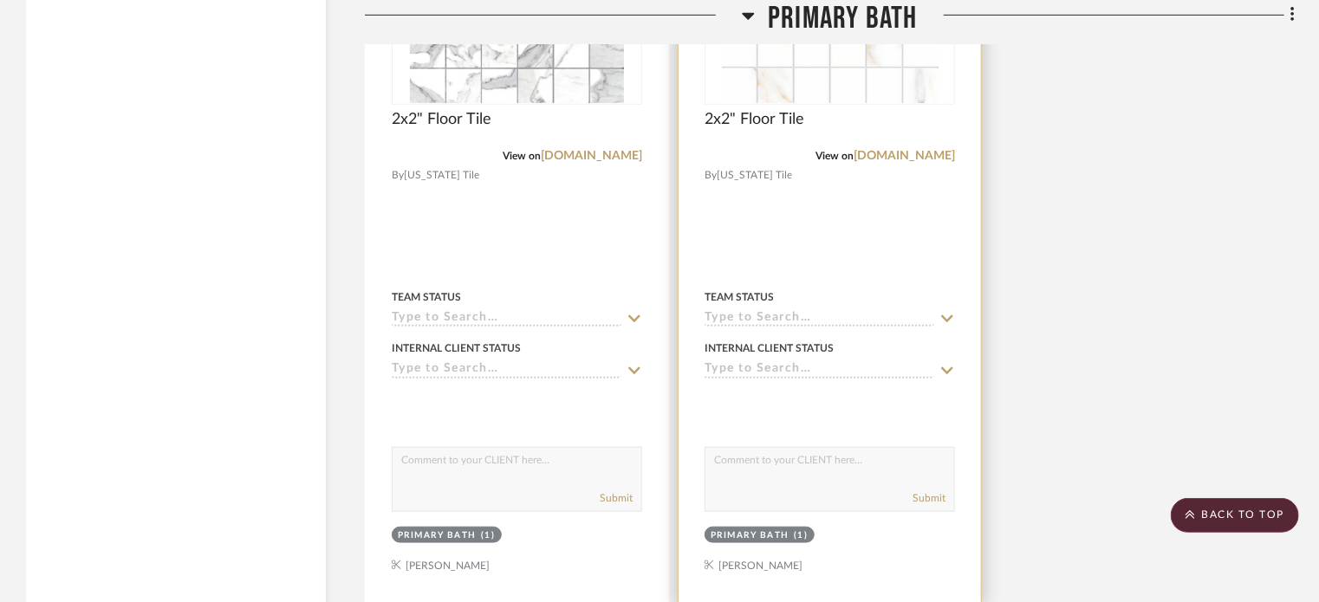
scroll to position [3873, 0]
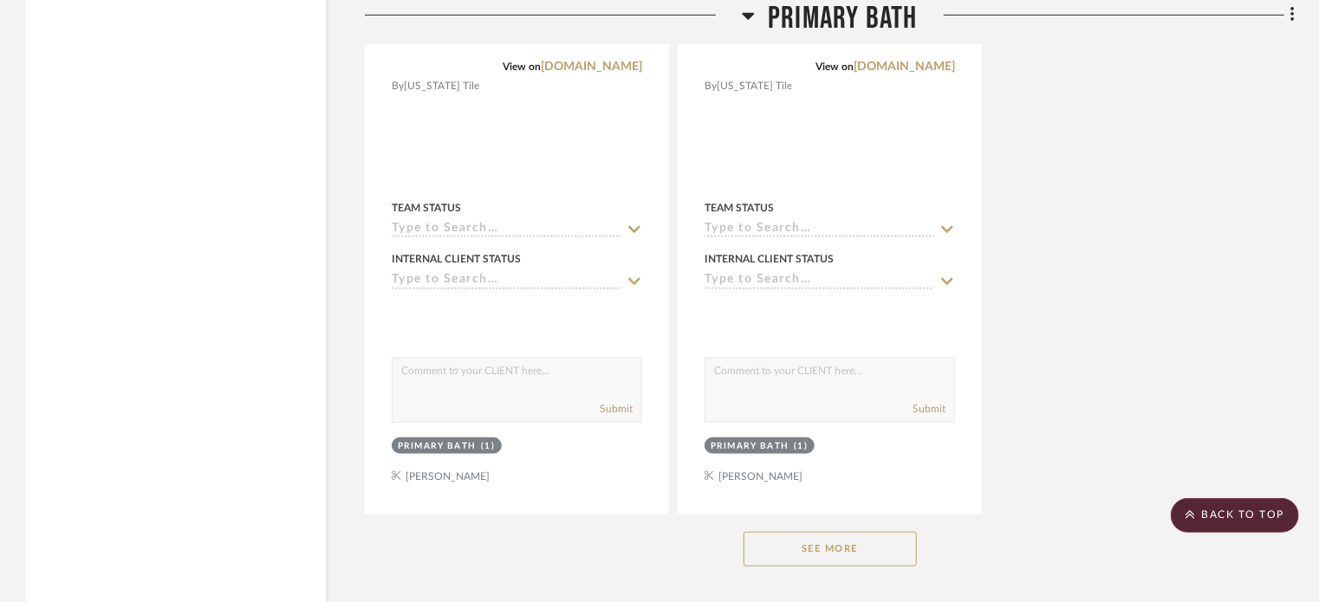
click at [826, 544] on button "See More" at bounding box center [830, 549] width 173 height 35
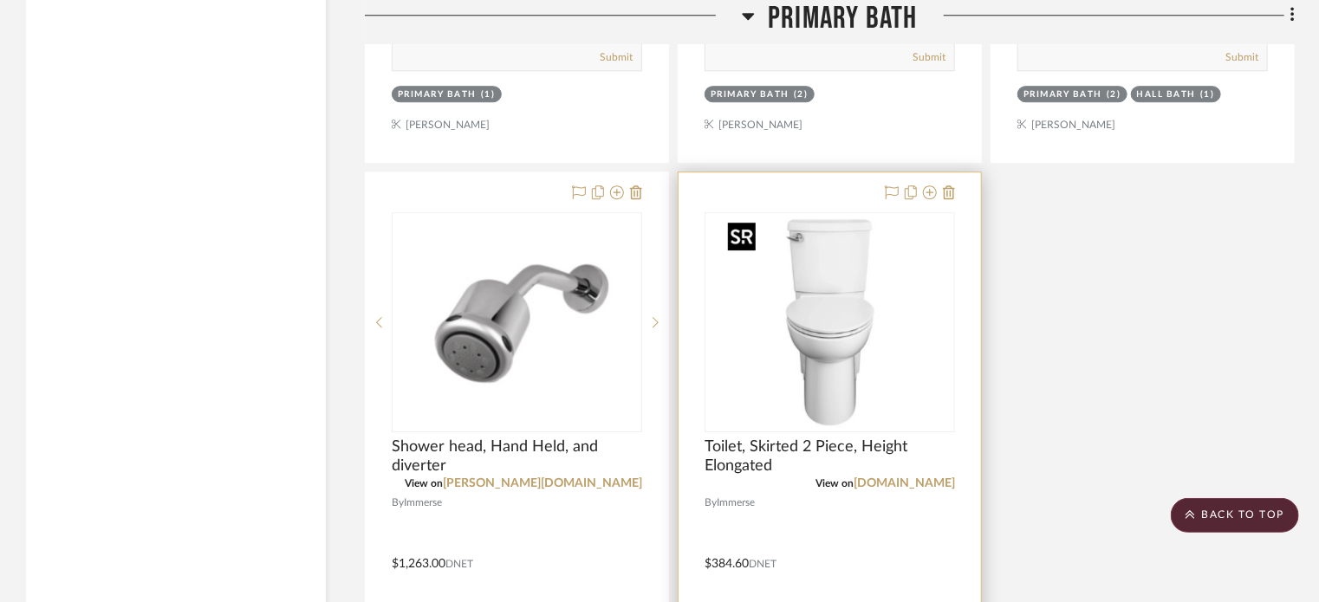
scroll to position [5762, 0]
click at [928, 200] on icon at bounding box center [930, 193] width 14 height 14
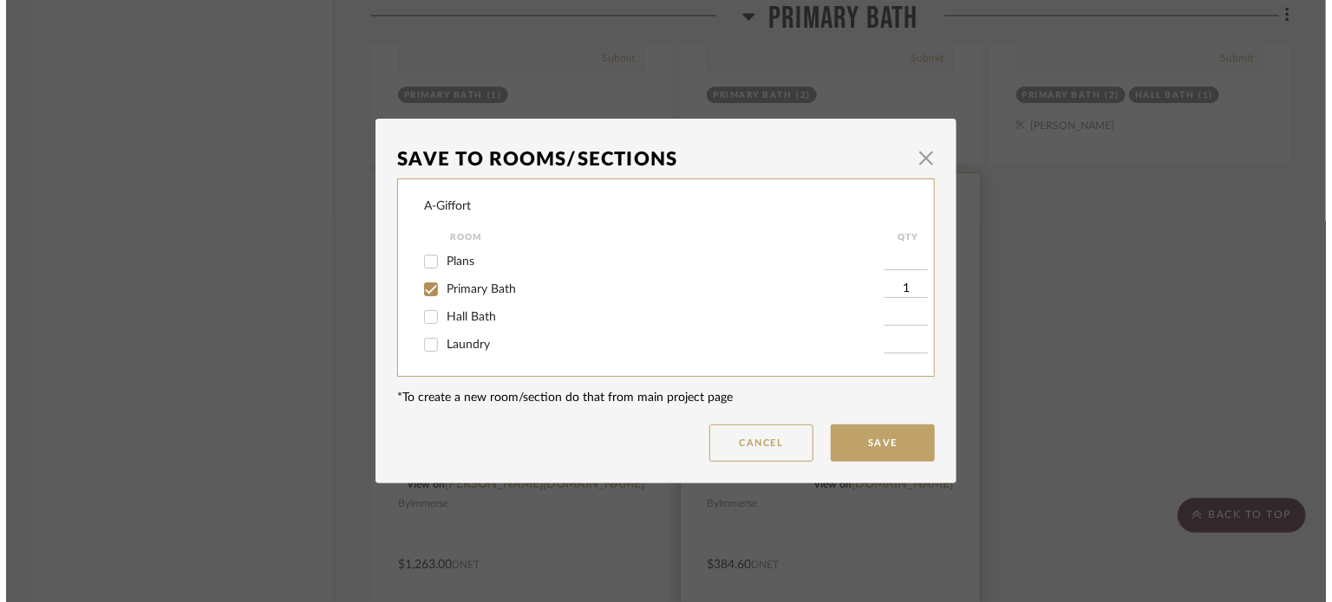
scroll to position [0, 0]
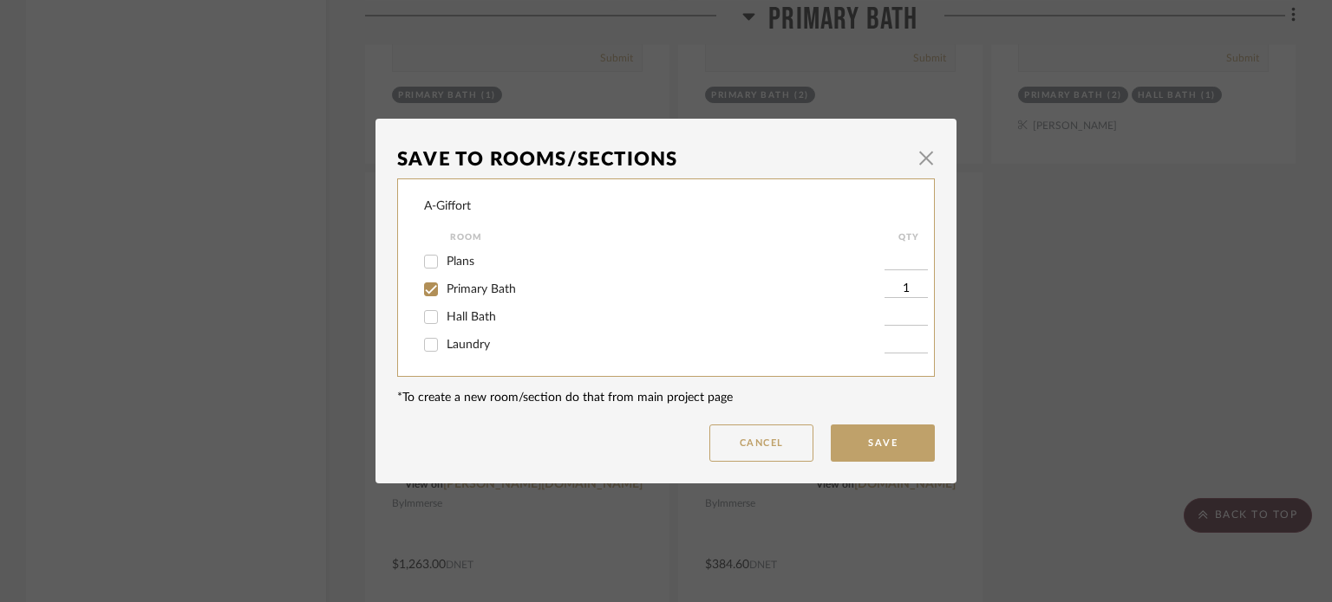
click at [416, 318] on div "A-Giffort Room QTY Plans Primary Bath 1 Hall Bath Laundry" at bounding box center [665, 278] width 537 height 199
click at [420, 318] on input "Hall Bath" at bounding box center [431, 317] width 28 height 28
checkbox input "true"
type input "1"
click at [846, 436] on button "Save" at bounding box center [882, 443] width 104 height 37
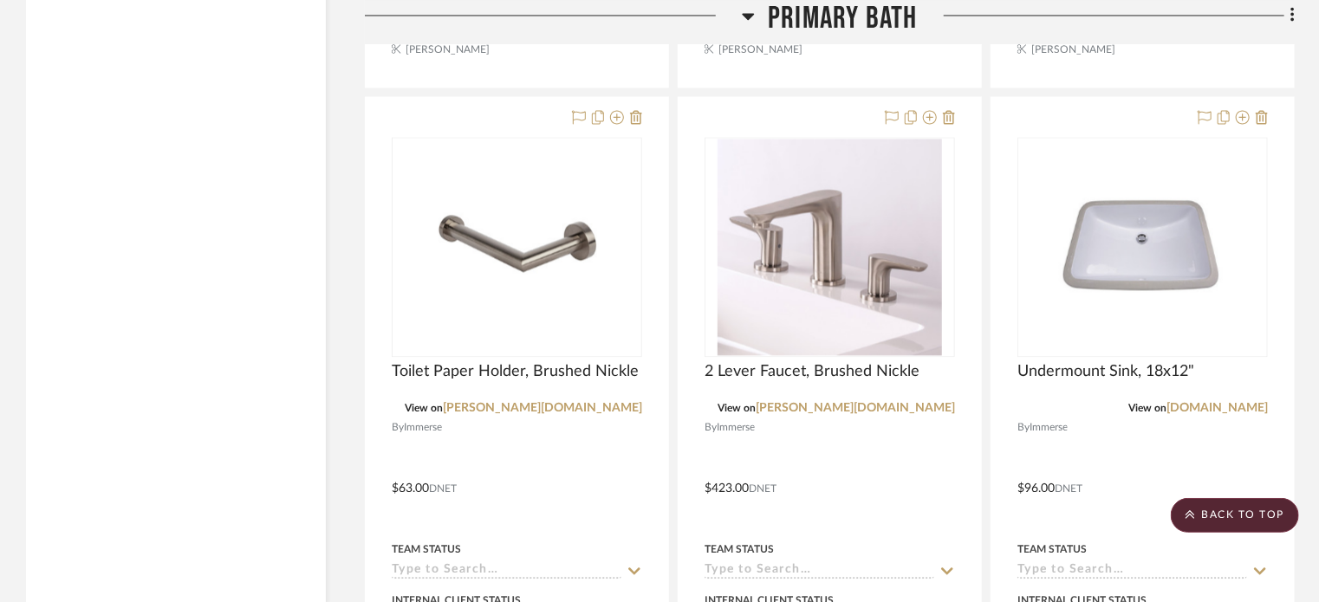
scroll to position [5069, 0]
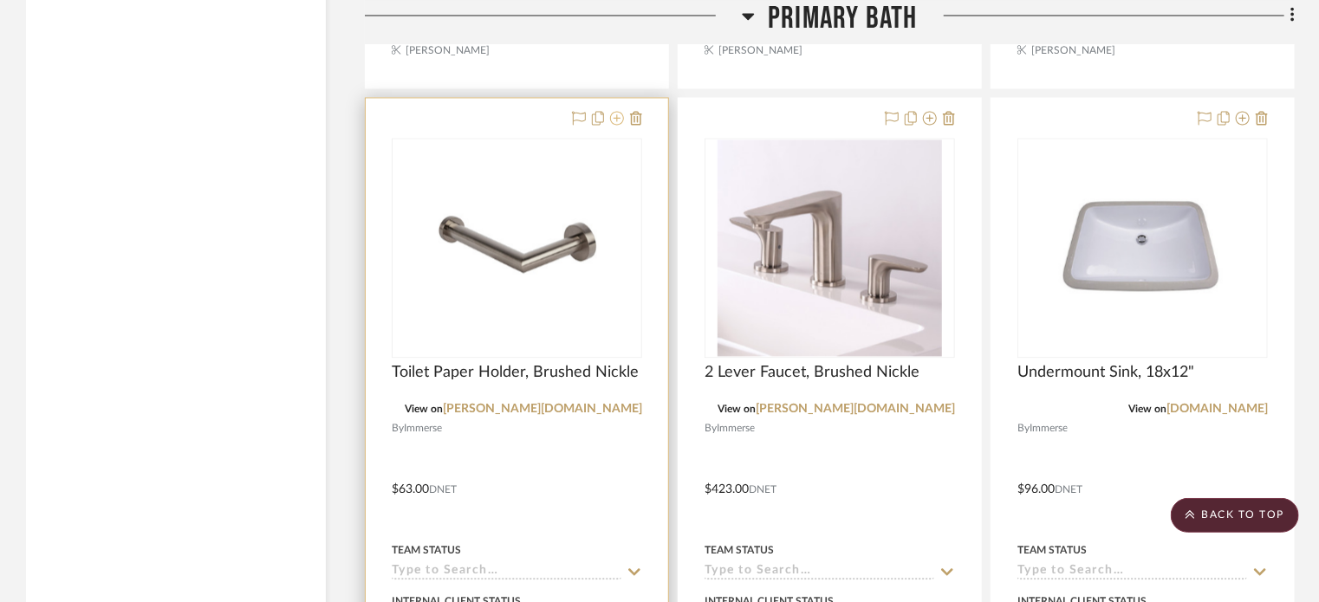
click at [618, 119] on icon at bounding box center [617, 118] width 14 height 14
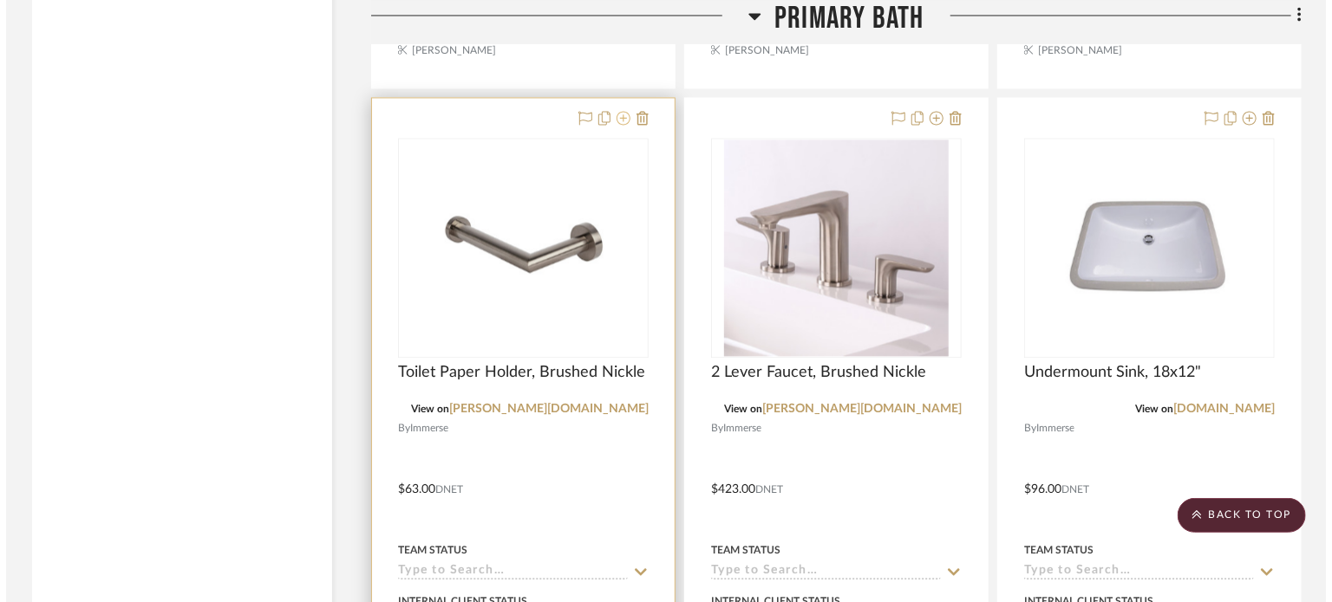
scroll to position [0, 0]
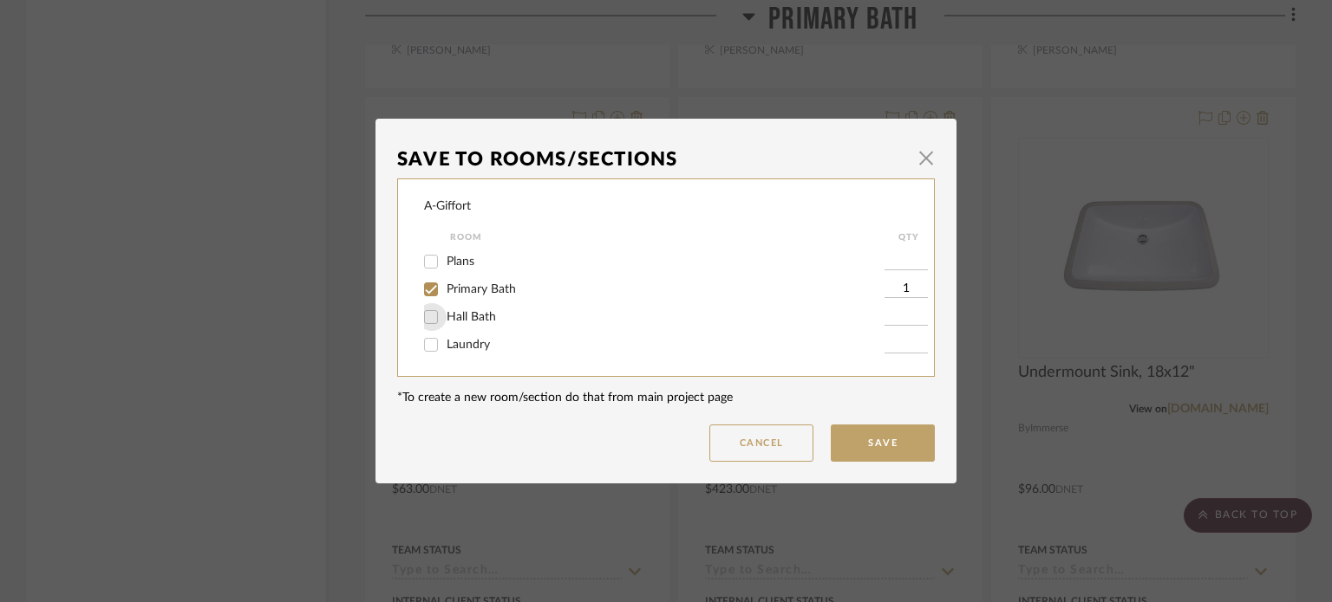
click at [424, 314] on input "Hall Bath" at bounding box center [431, 317] width 28 height 28
checkbox input "true"
type input "1"
click at [862, 446] on button "Save" at bounding box center [882, 443] width 104 height 37
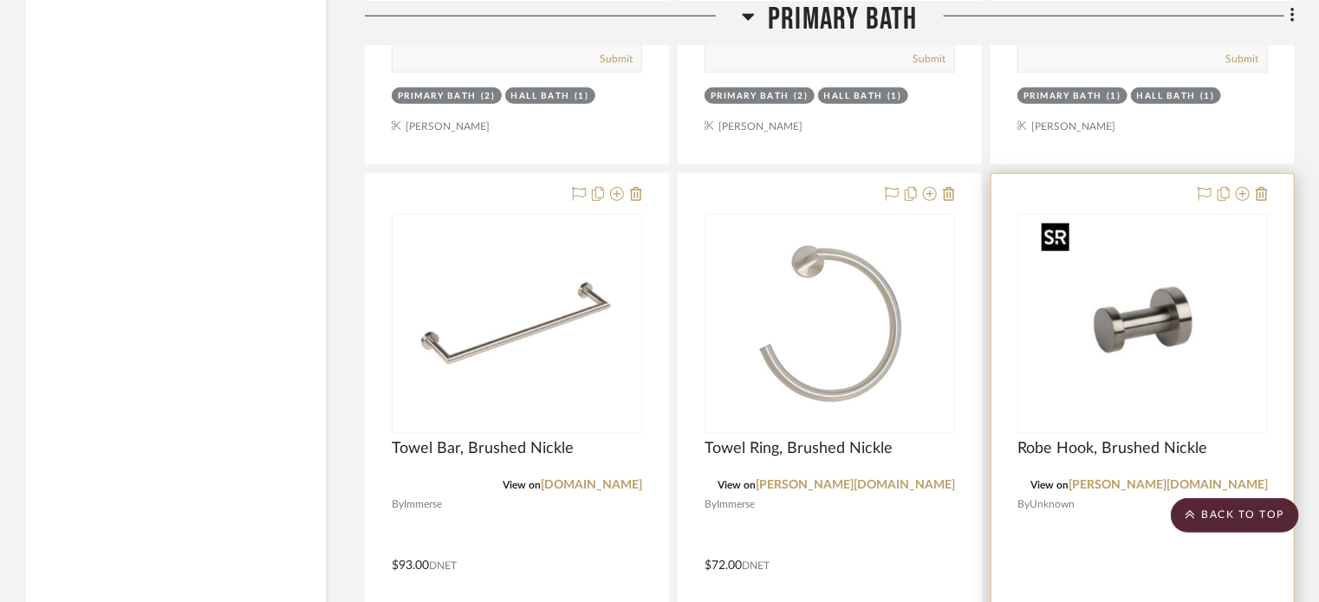
scroll to position [4202, 0]
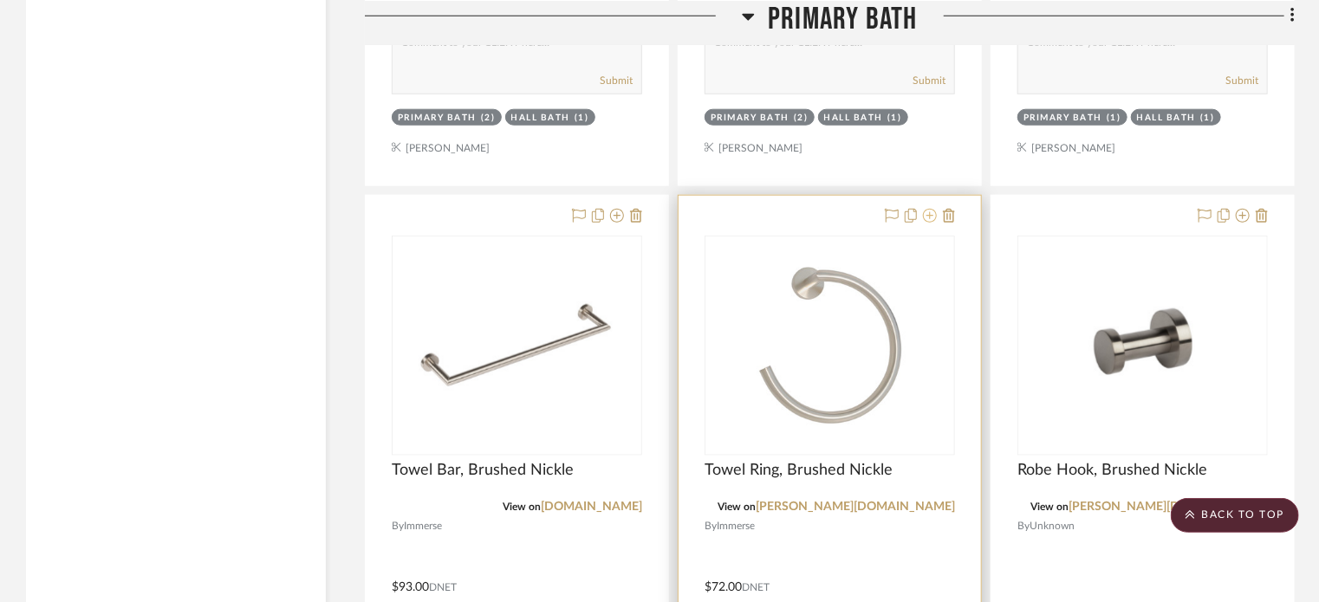
click at [926, 212] on icon at bounding box center [930, 216] width 14 height 14
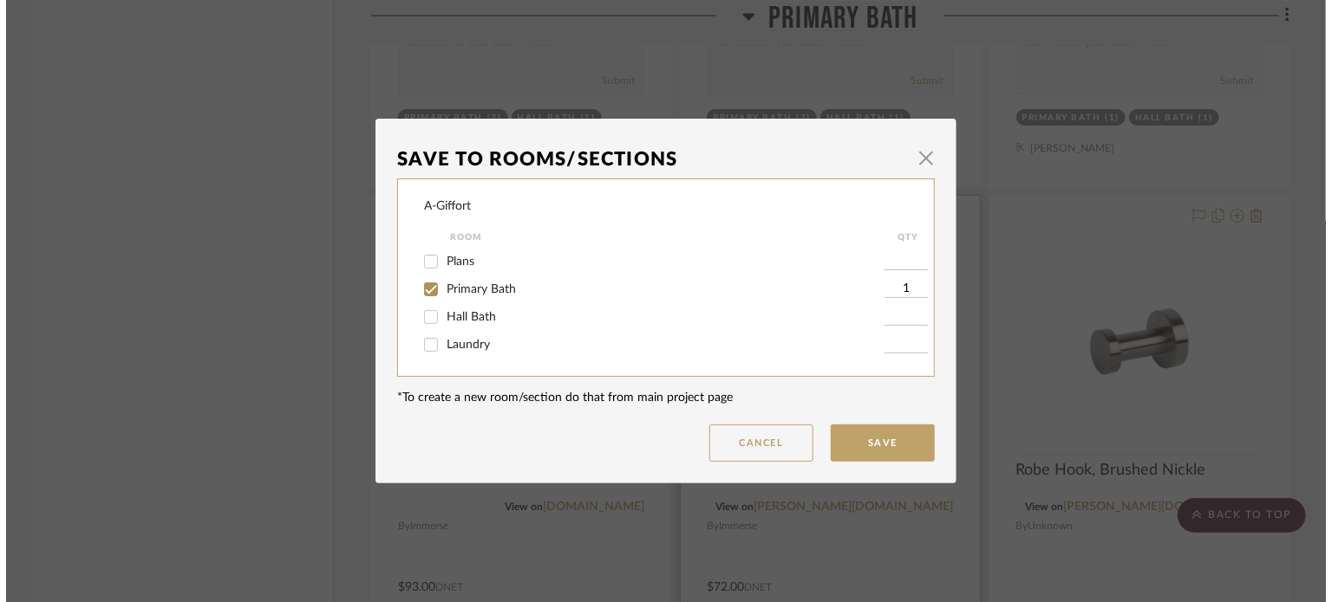
scroll to position [0, 0]
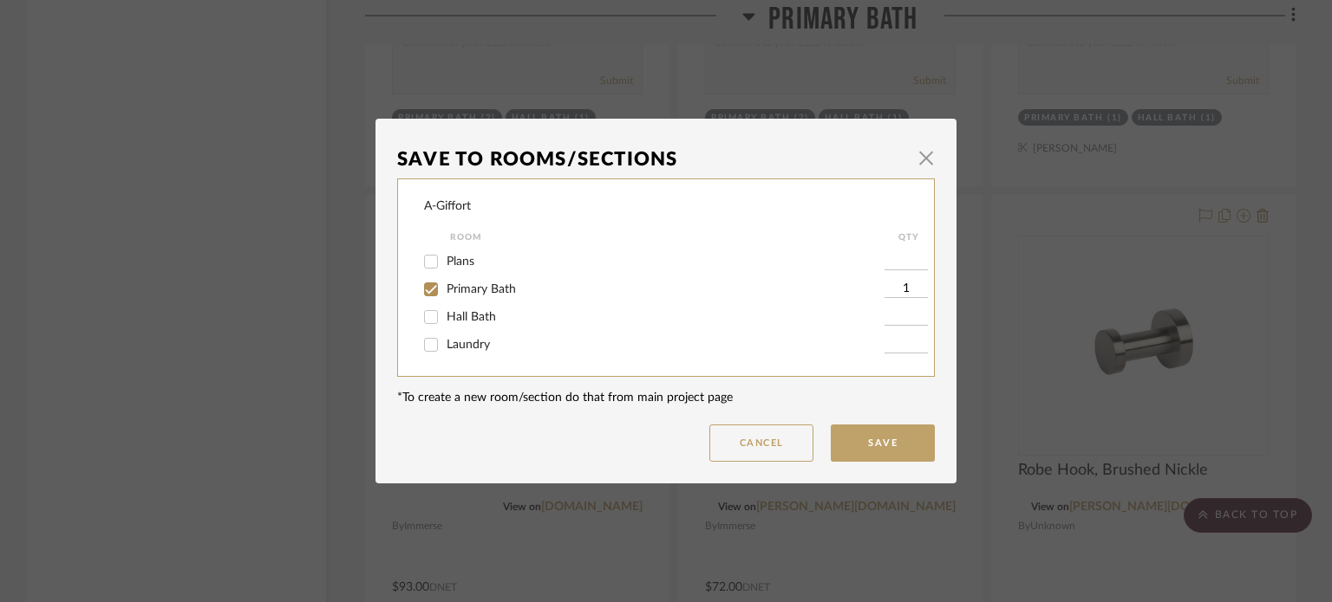
click at [421, 318] on input "Hall Bath" at bounding box center [431, 317] width 28 height 28
checkbox input "true"
type input "1"
click at [867, 449] on button "Save" at bounding box center [882, 443] width 104 height 37
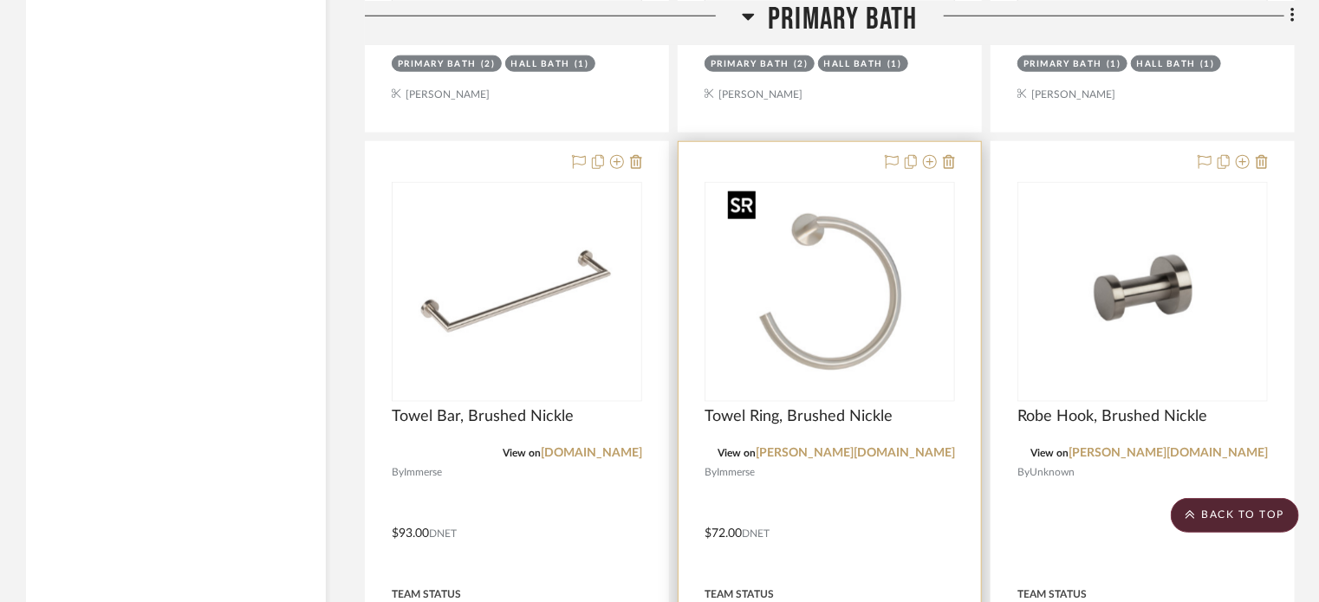
scroll to position [4202, 0]
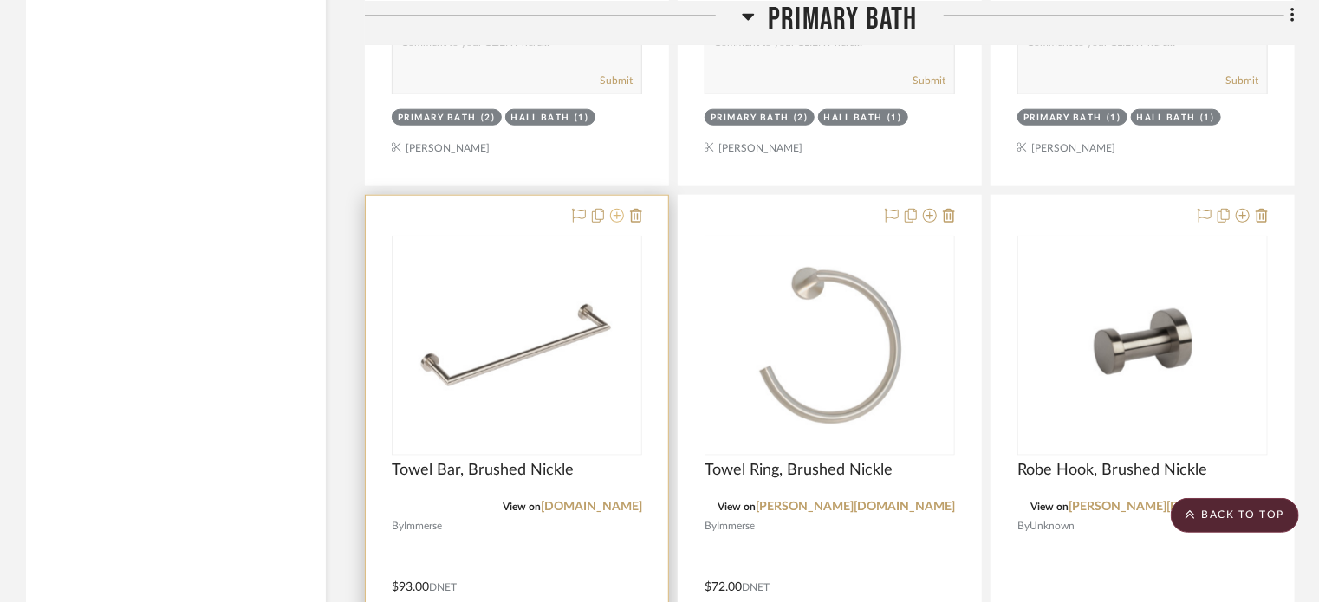
click at [618, 216] on icon at bounding box center [617, 216] width 14 height 14
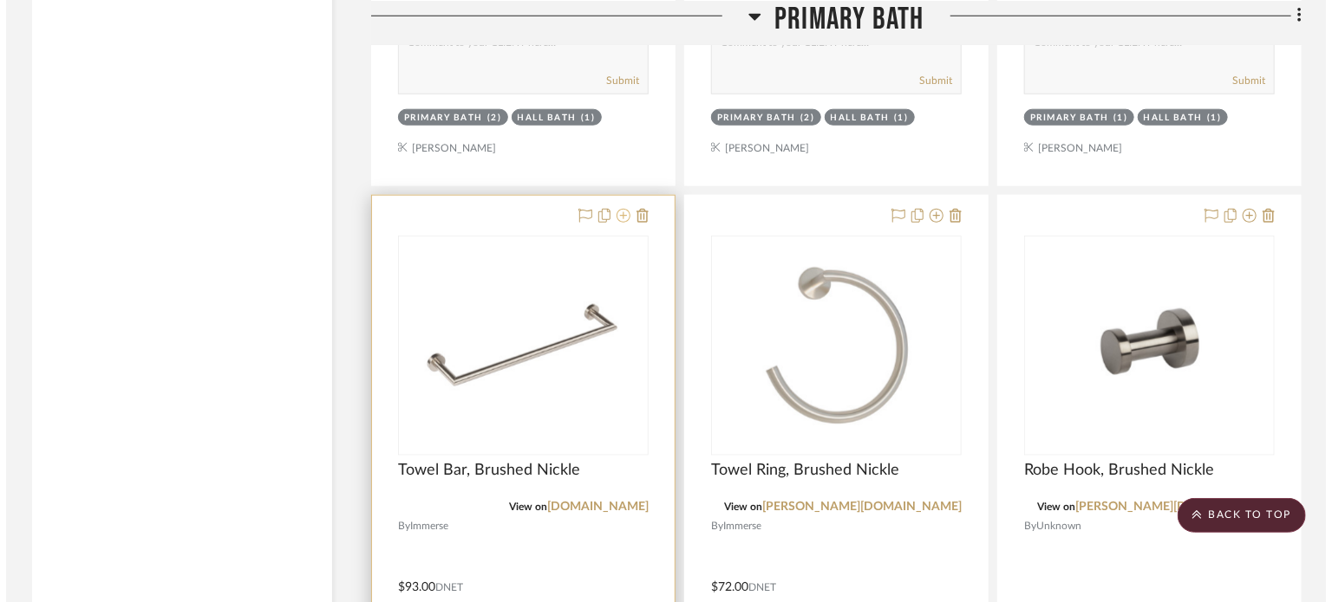
scroll to position [0, 0]
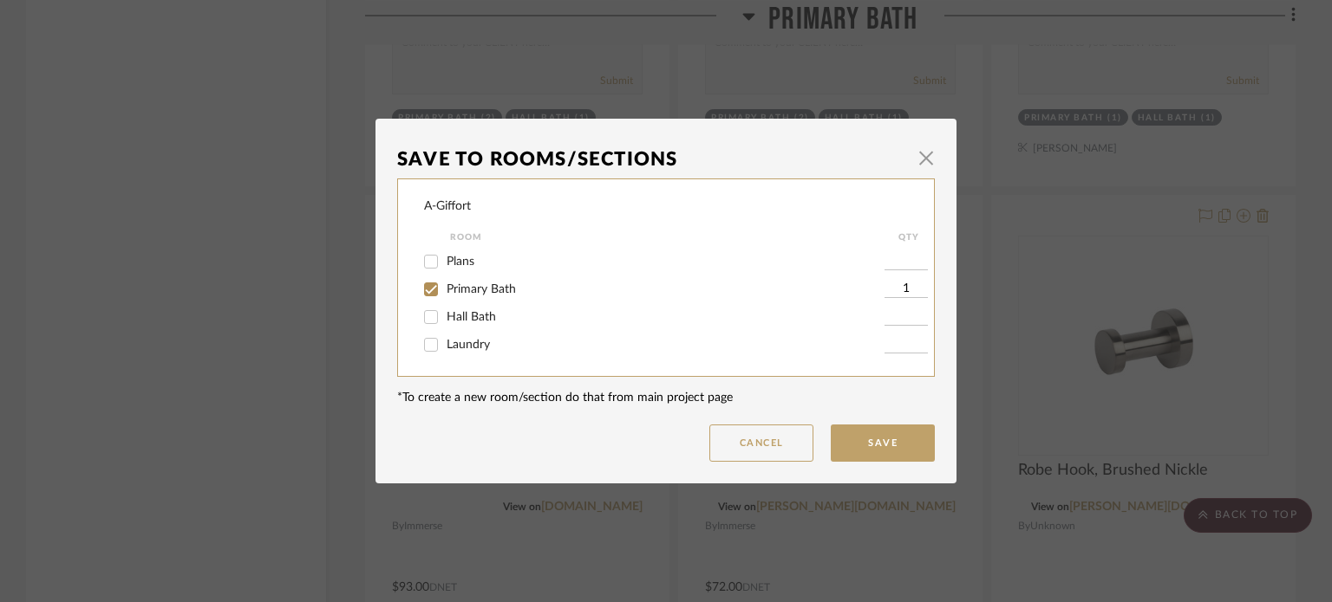
click at [420, 316] on input "Hall Bath" at bounding box center [431, 317] width 28 height 28
checkbox input "true"
type input "1"
click at [881, 440] on button "Save" at bounding box center [882, 443] width 104 height 37
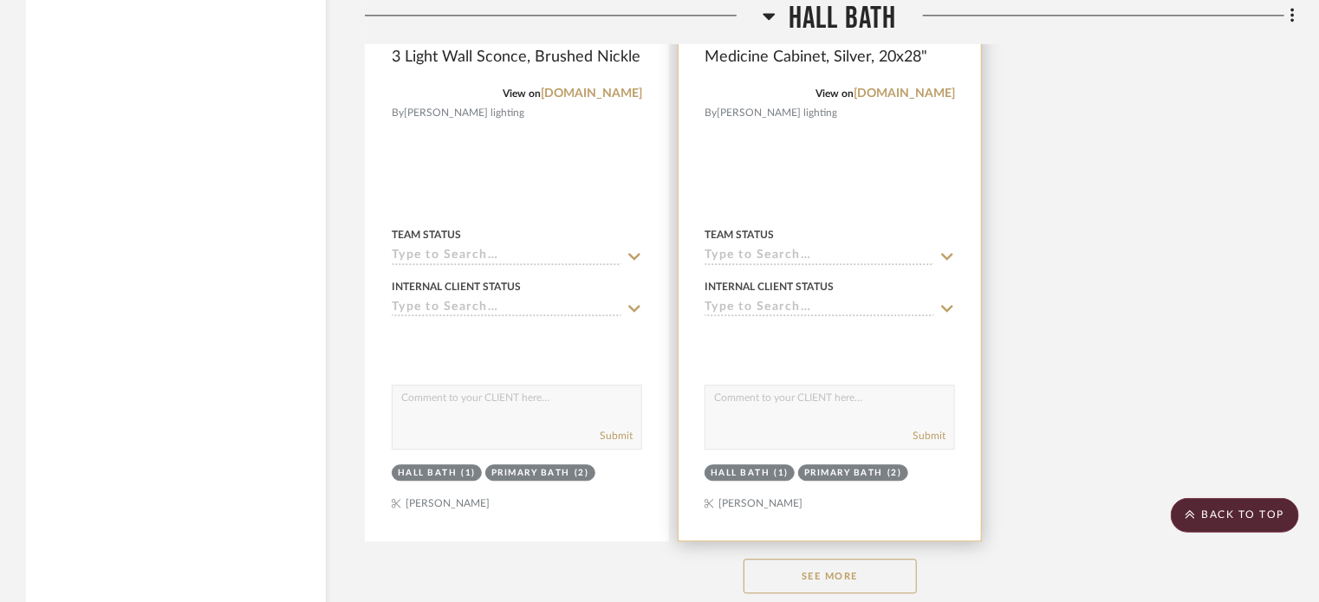
scroll to position [8623, 0]
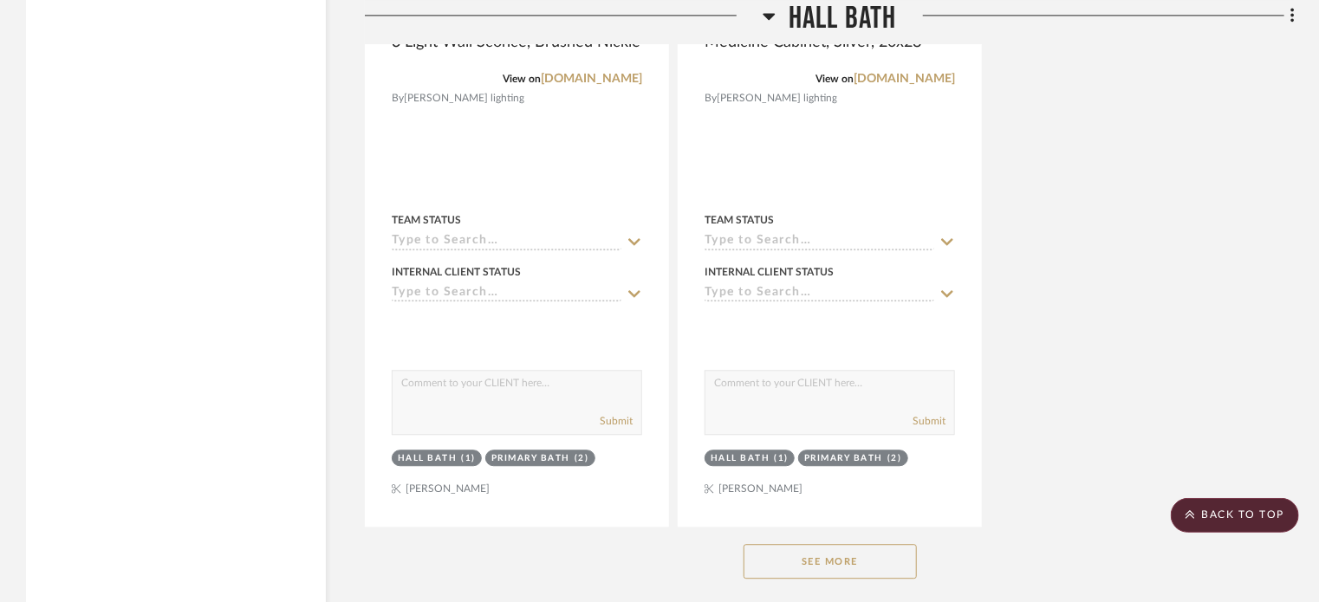
click at [835, 579] on button "See More" at bounding box center [830, 561] width 173 height 35
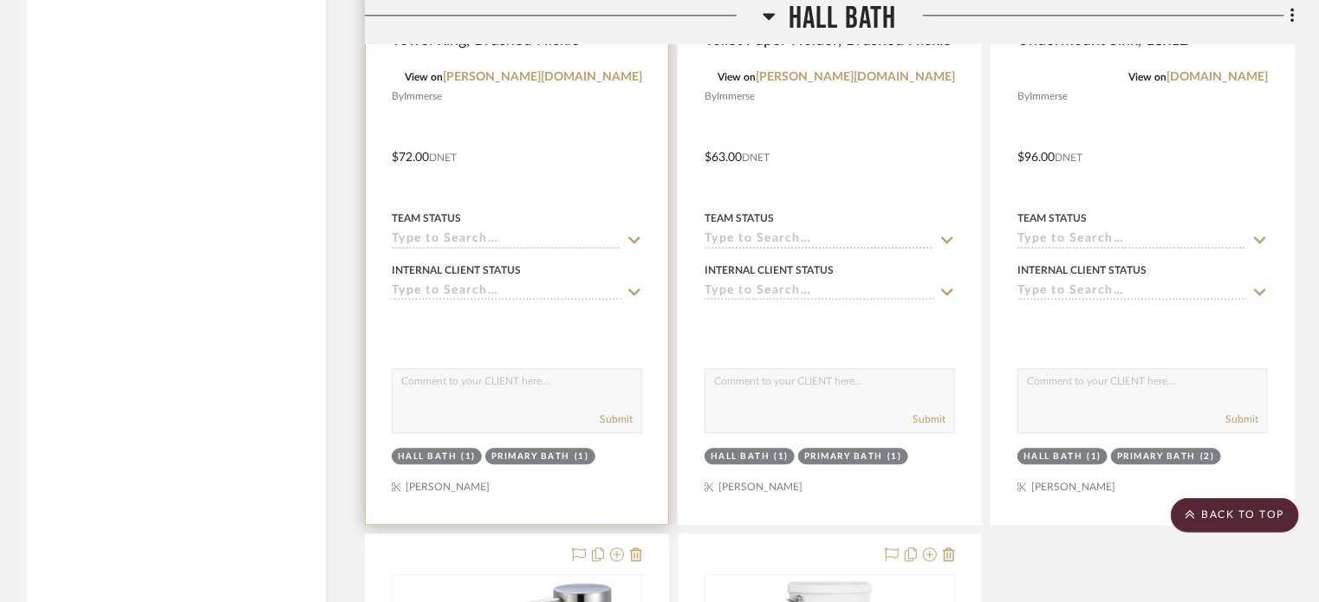
scroll to position [8627, 0]
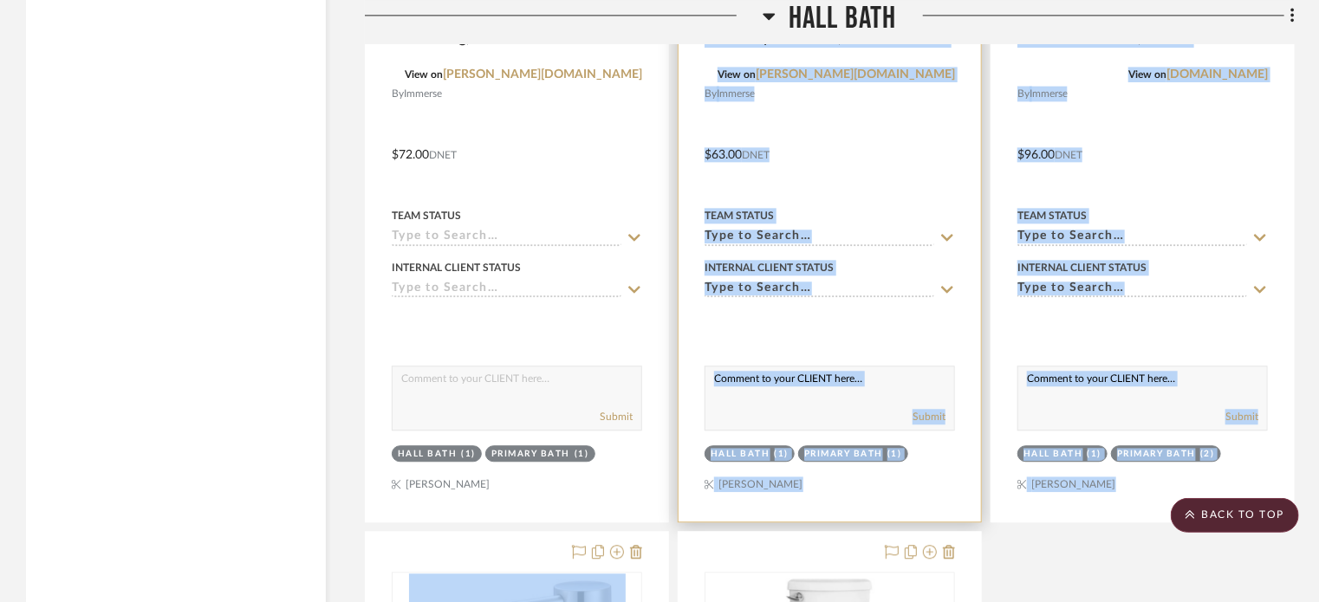
drag, startPoint x: 515, startPoint y: 533, endPoint x: 889, endPoint y: 359, distance: 412.3
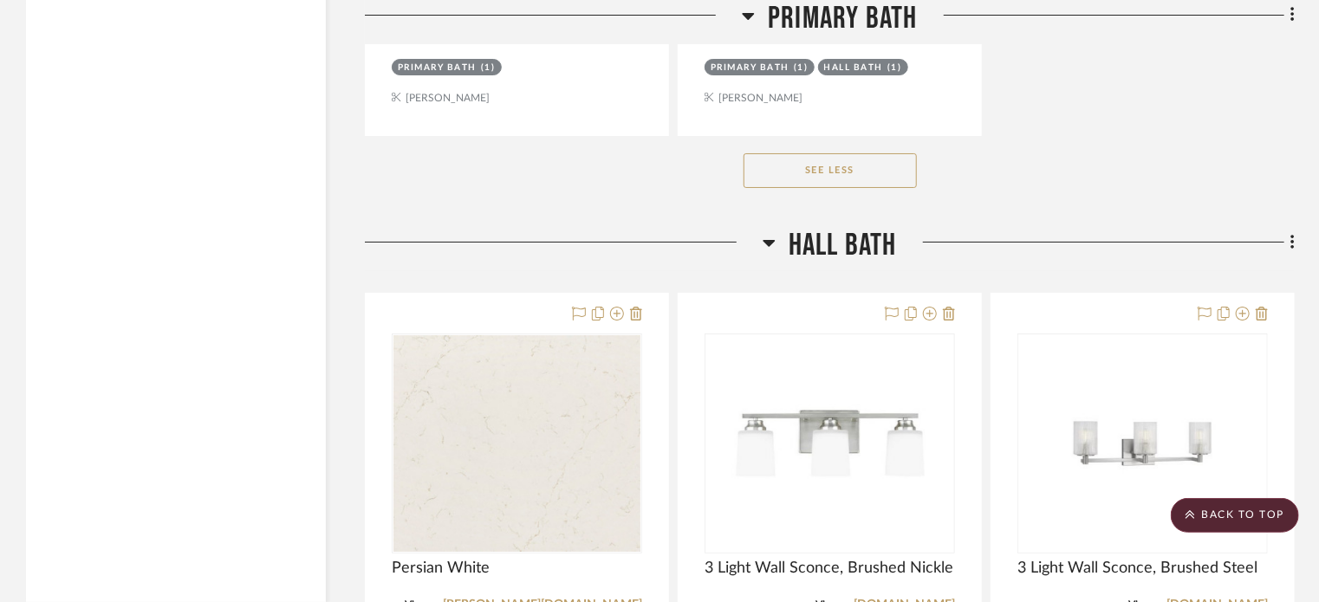
scroll to position [6563, 0]
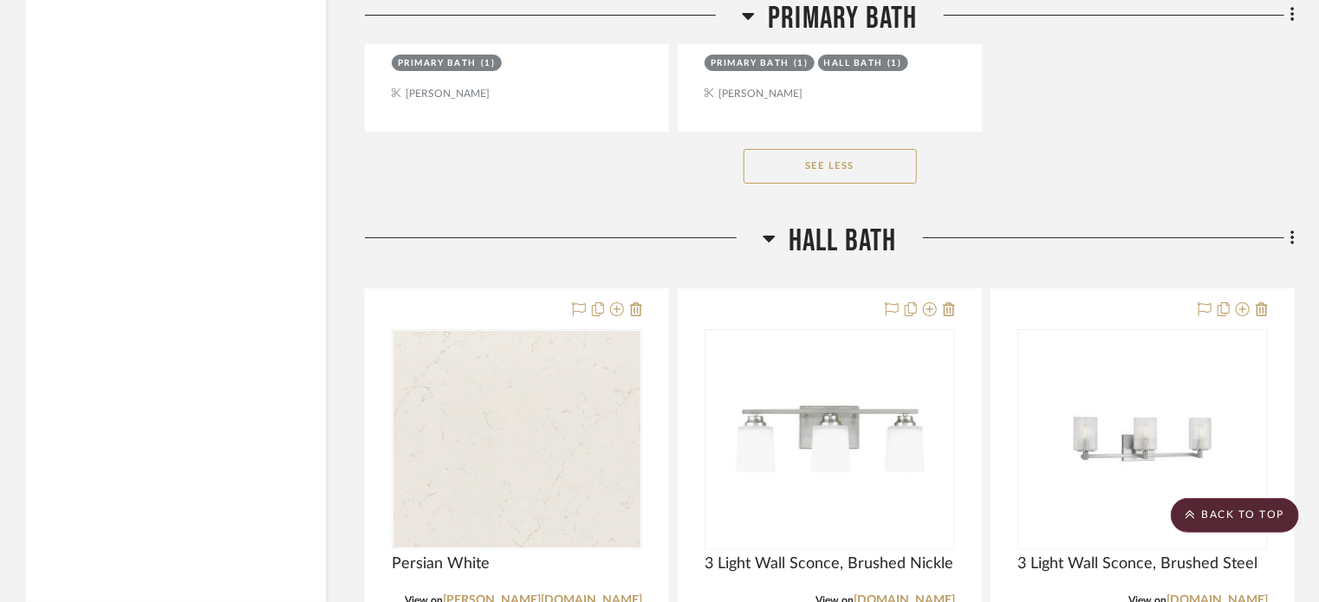
click at [763, 231] on icon at bounding box center [769, 238] width 13 height 21
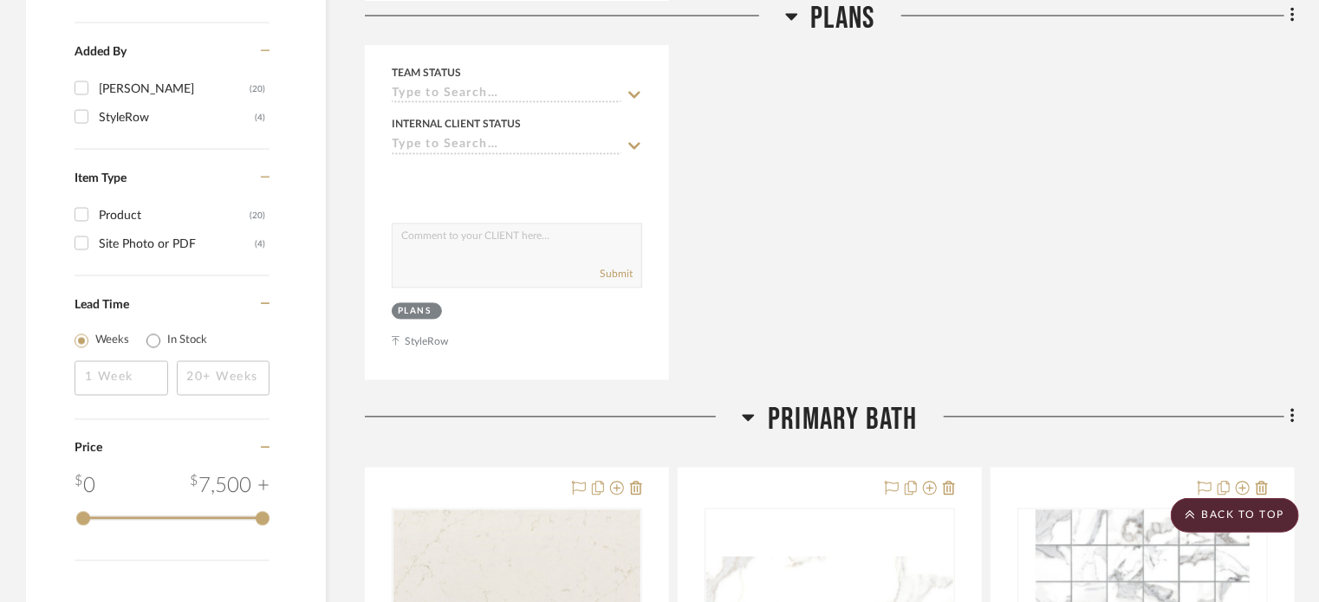
click at [746, 417] on icon at bounding box center [748, 417] width 13 height 21
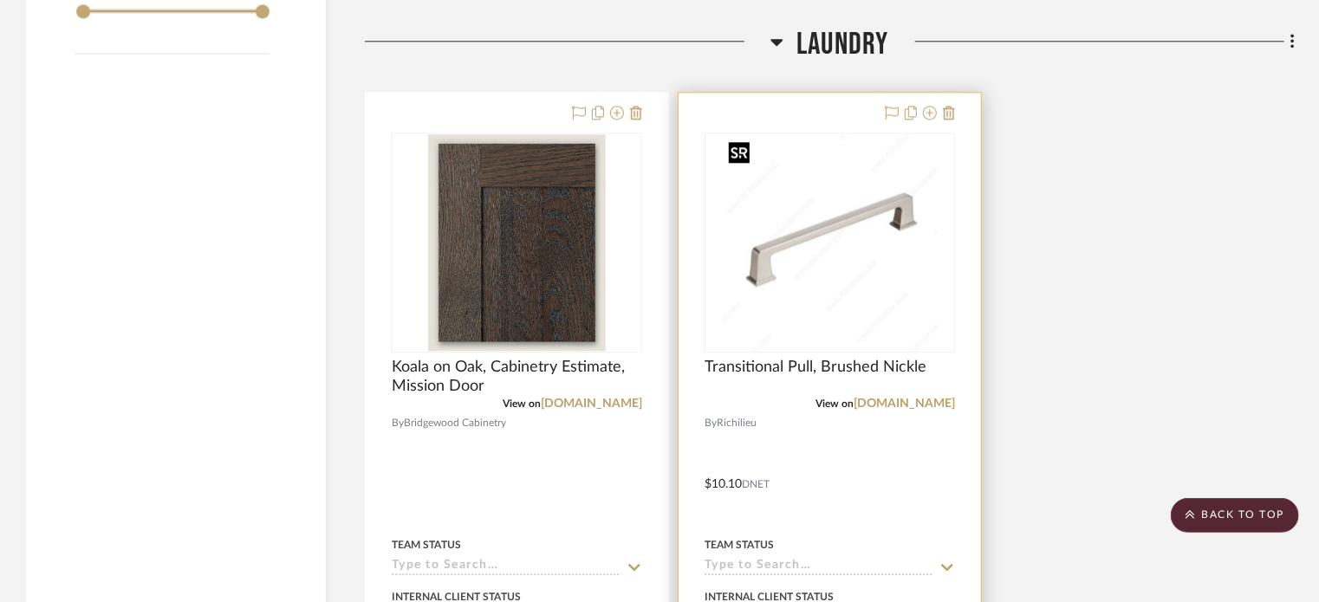
scroll to position [2055, 0]
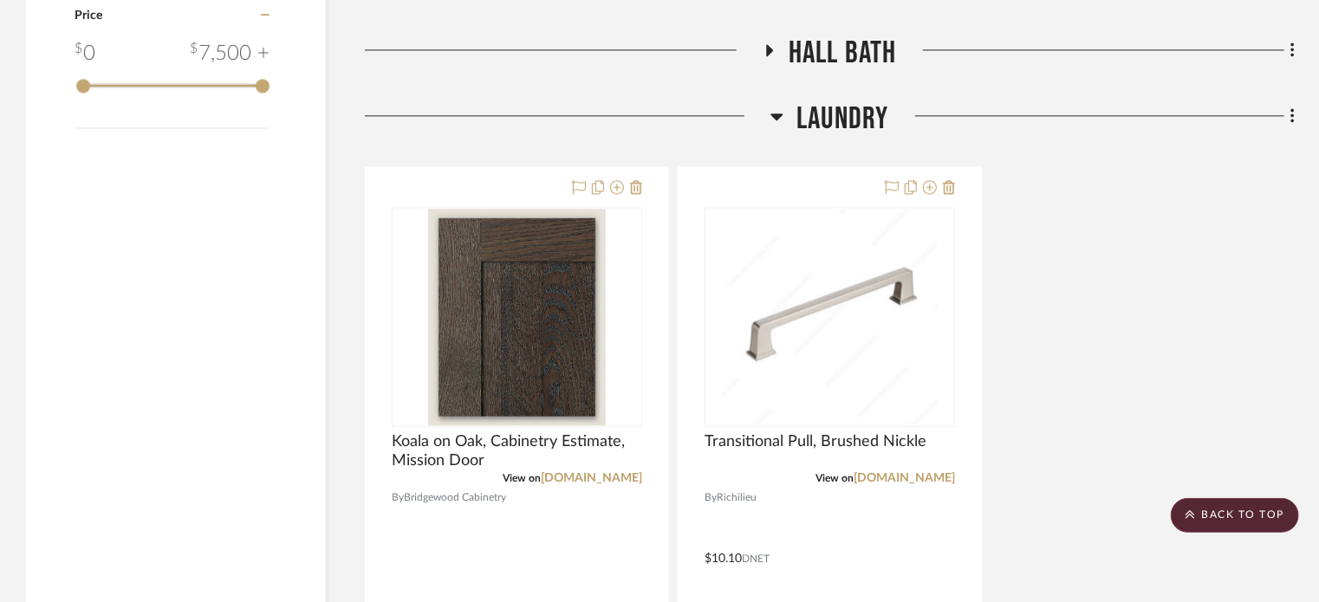
click at [843, 62] on span "Hall Bath" at bounding box center [843, 53] width 108 height 37
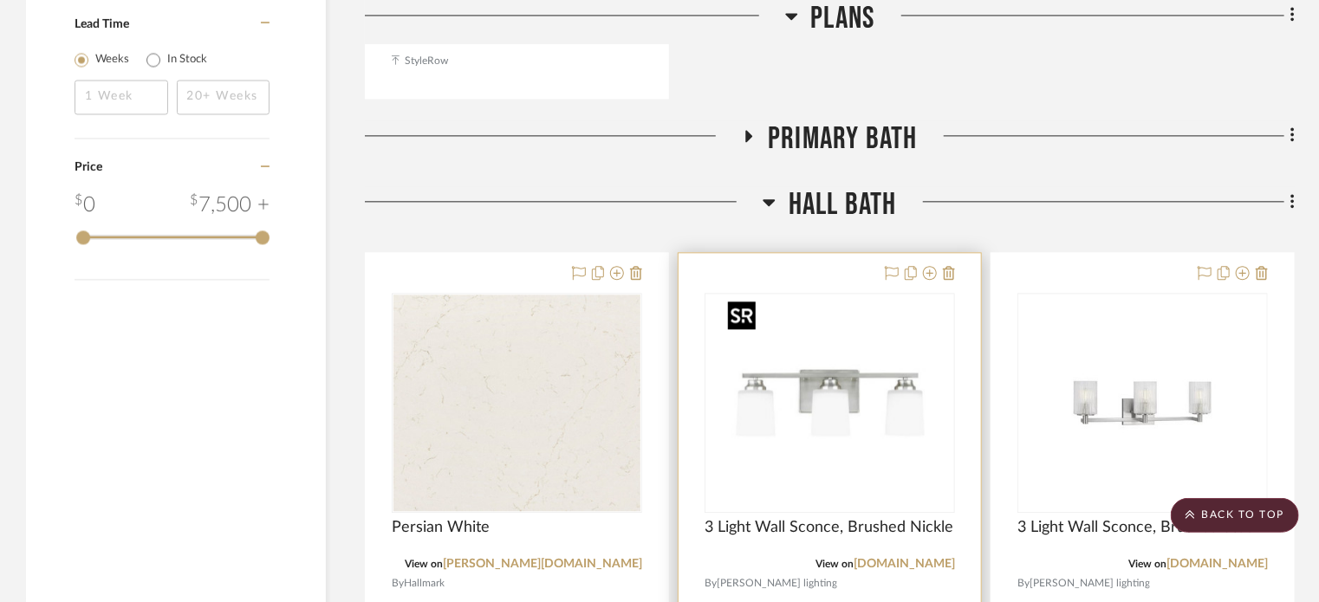
scroll to position [1882, 0]
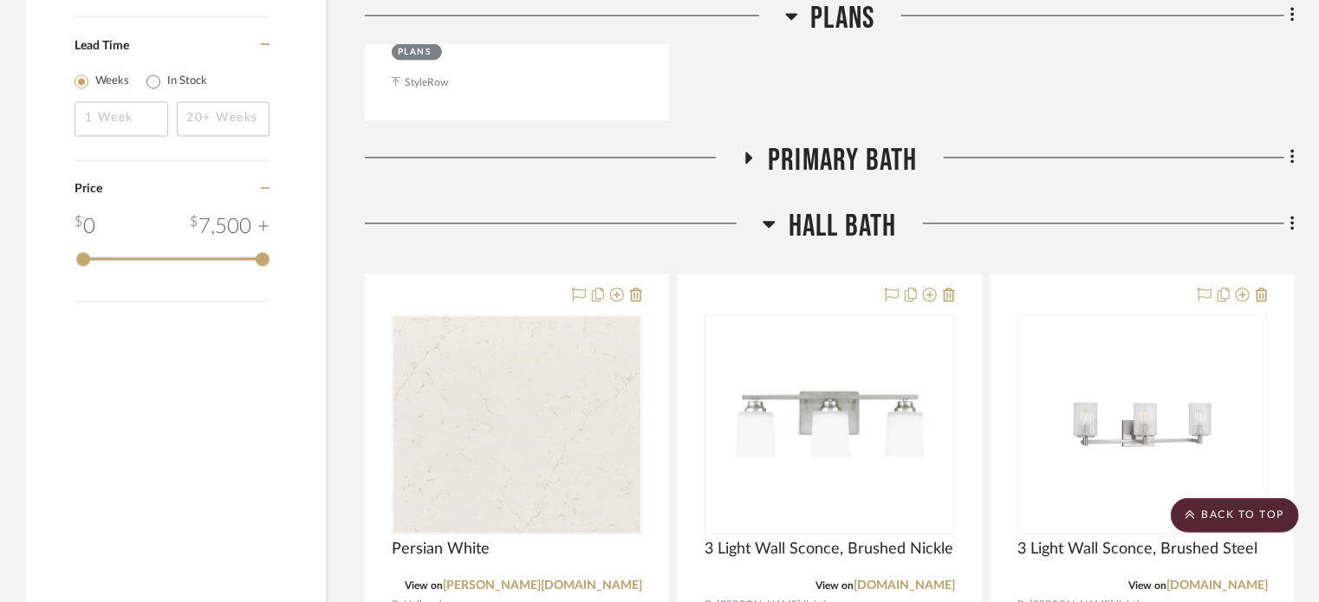
click at [791, 164] on span "Primary Bath" at bounding box center [842, 160] width 149 height 37
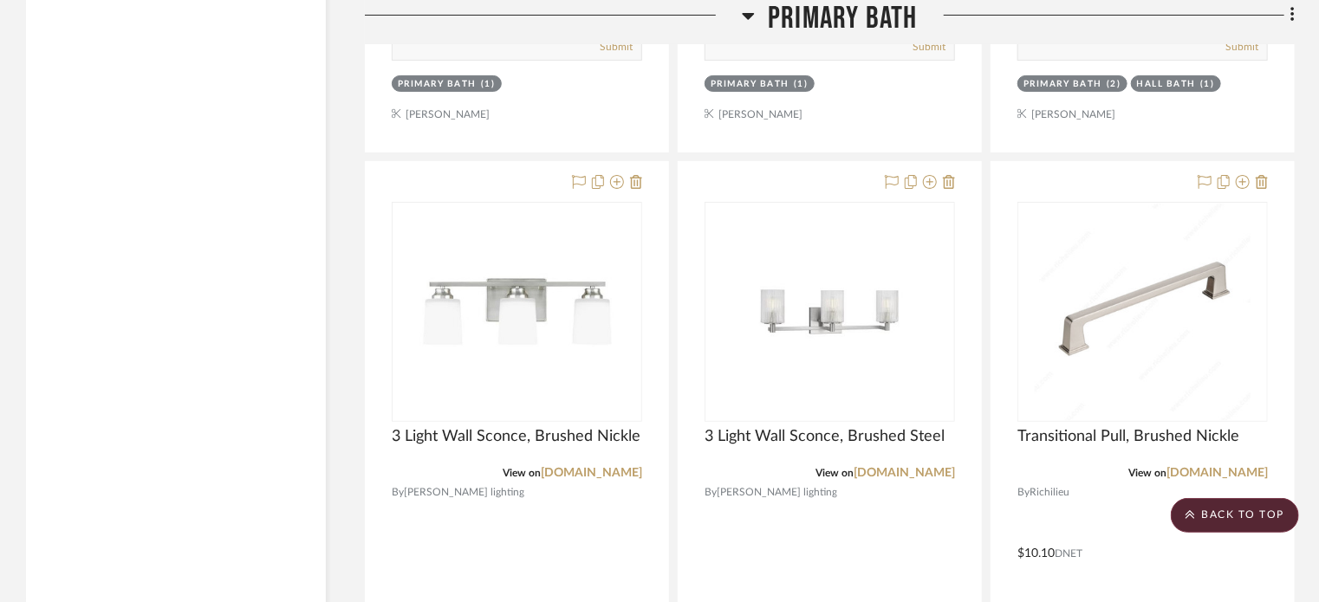
scroll to position [3468, 0]
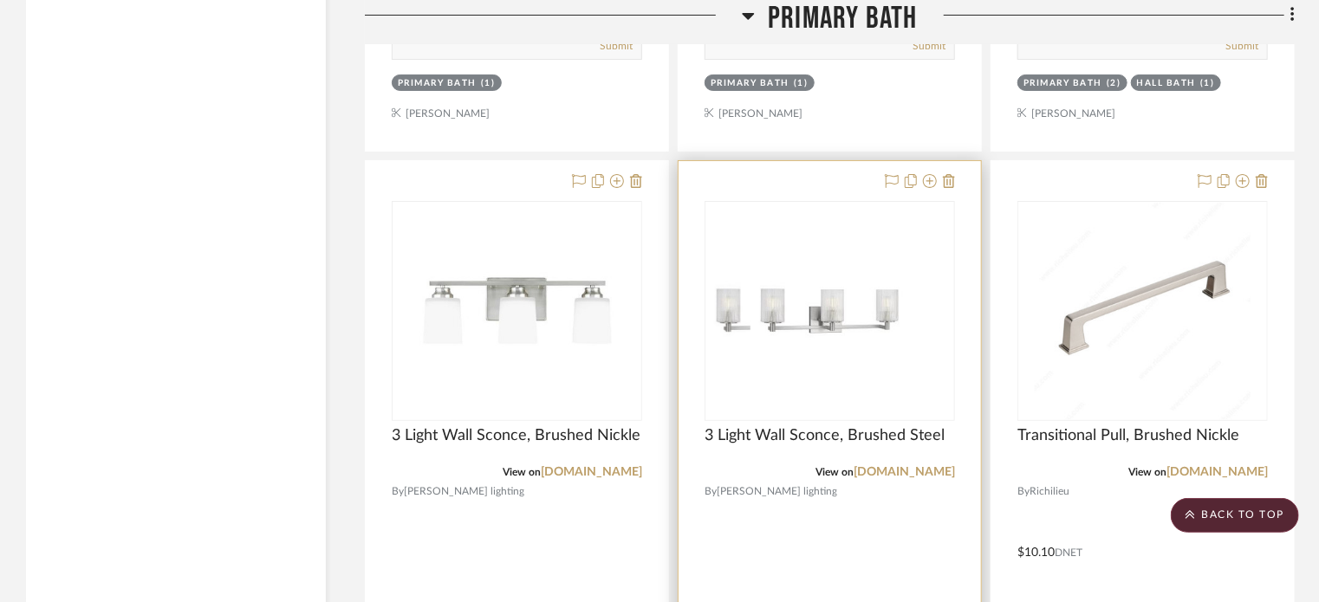
click at [785, 512] on div at bounding box center [830, 540] width 303 height 759
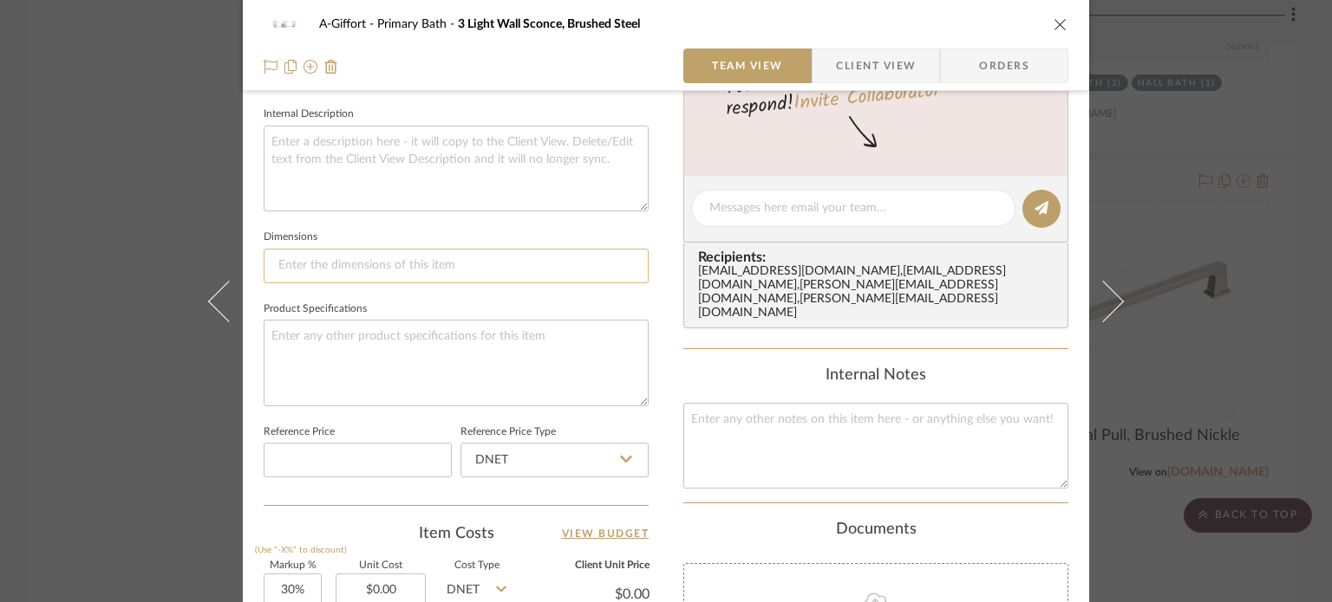
scroll to position [867, 0]
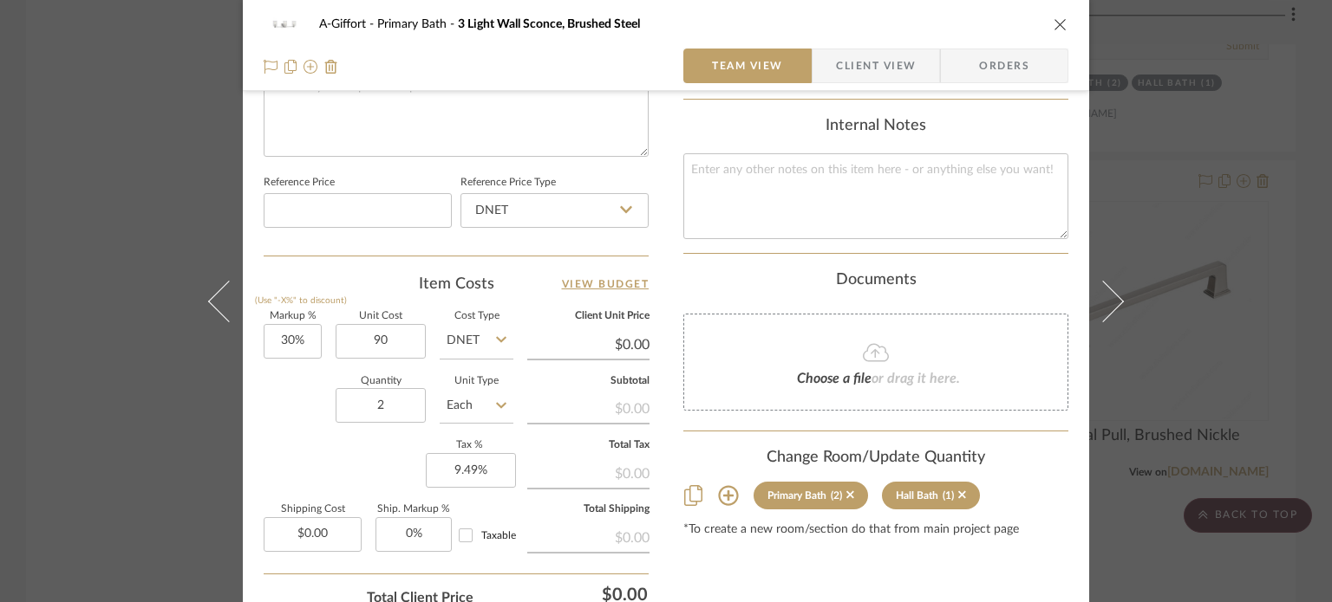
type input "$90.00"
click at [301, 422] on div "Quantity 2 Unit Type Each" at bounding box center [389, 408] width 250 height 62
type input "$117.00"
type input "$23.40"
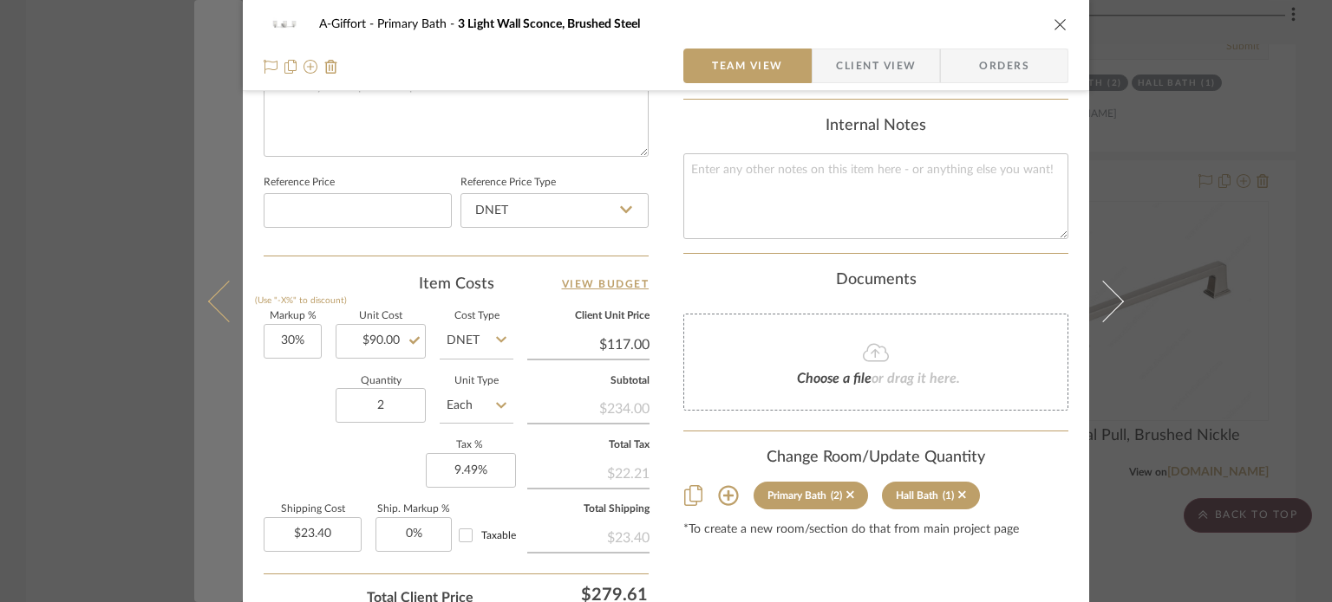
click at [221, 315] on icon at bounding box center [229, 301] width 42 height 42
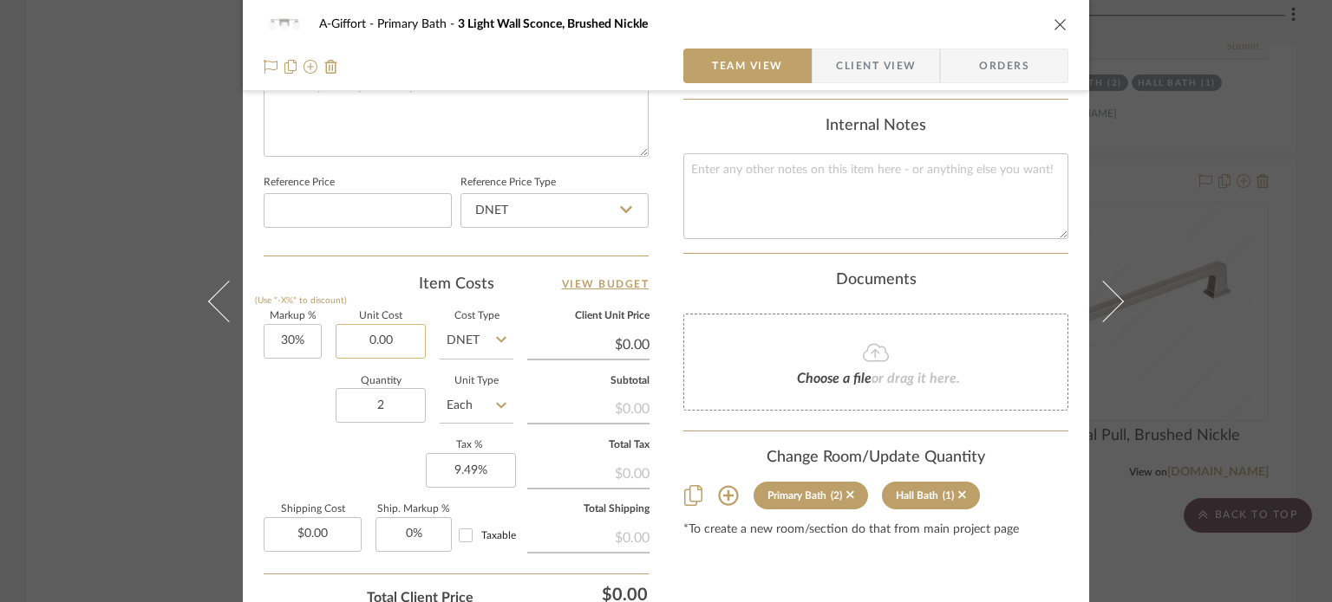
click at [400, 334] on input "0.00" at bounding box center [380, 341] width 90 height 35
type input "$105.00"
type input "$136.50"
type input "$27.30"
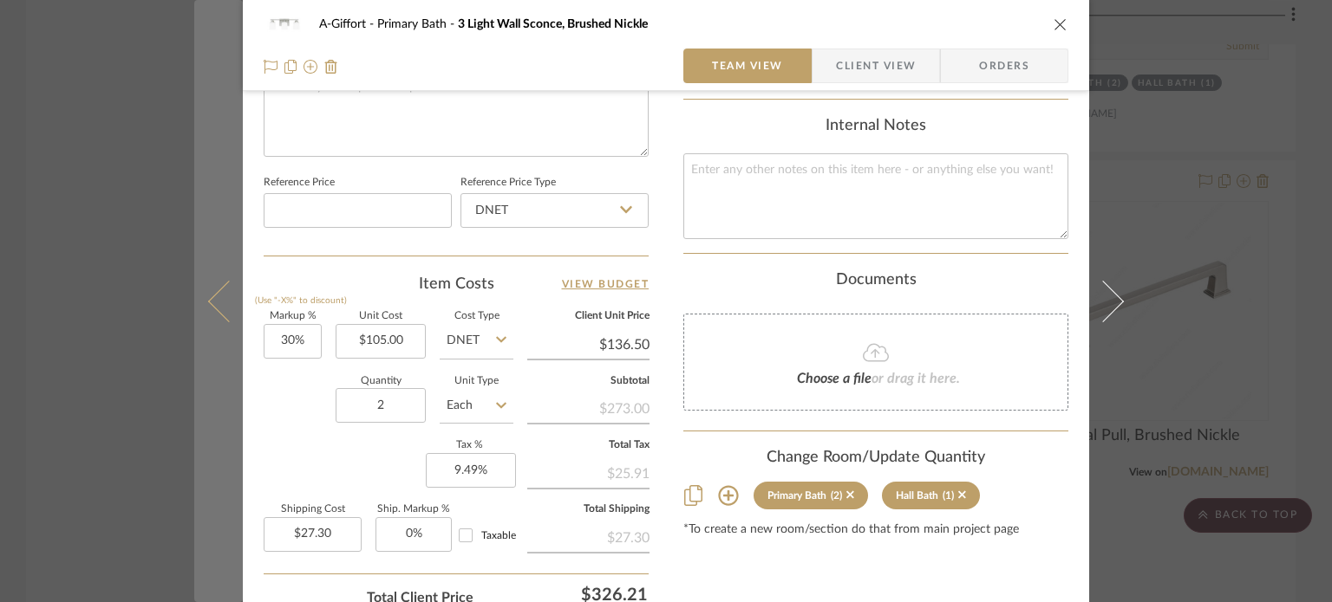
click at [212, 290] on icon at bounding box center [229, 301] width 42 height 42
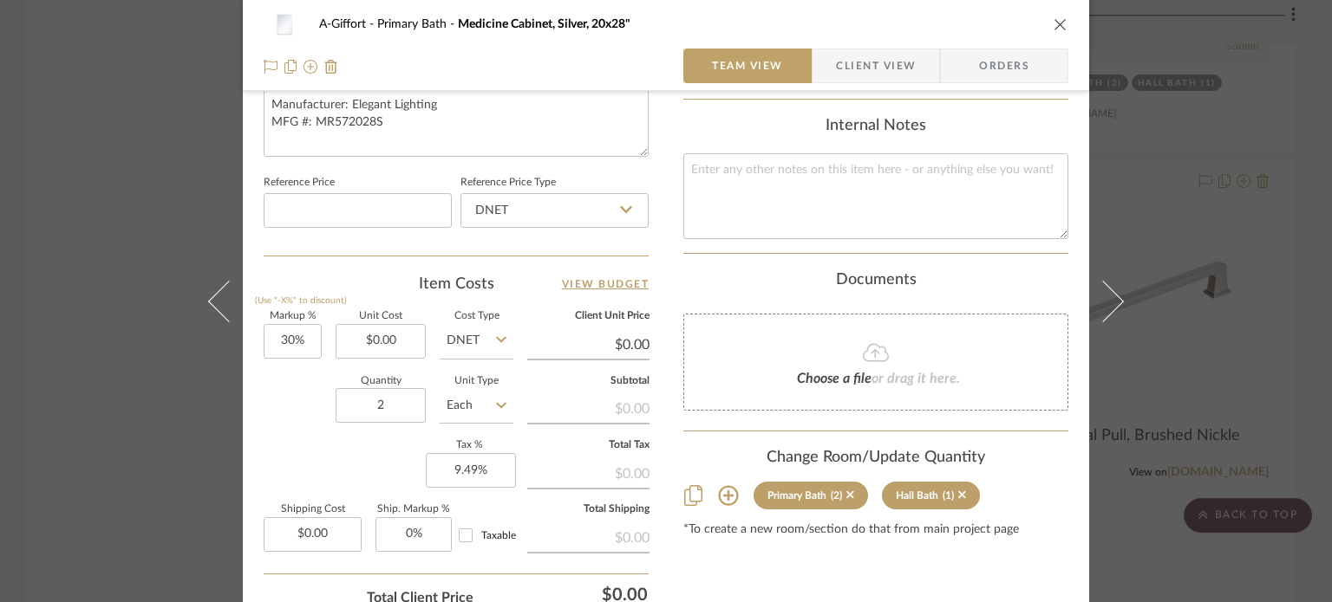
click at [124, 271] on div "A-Giffort Primary Bath Medicine Cabinet, Silver, 20x28" Team View Client View O…" at bounding box center [666, 301] width 1332 height 602
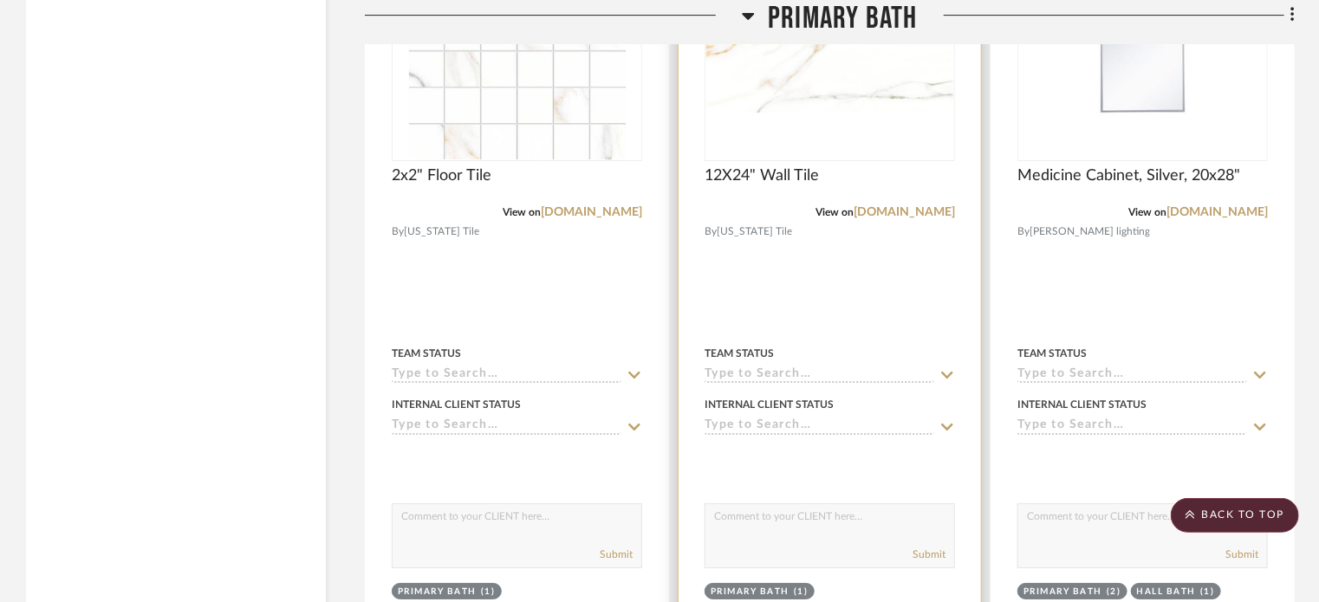
scroll to position [2947, 0]
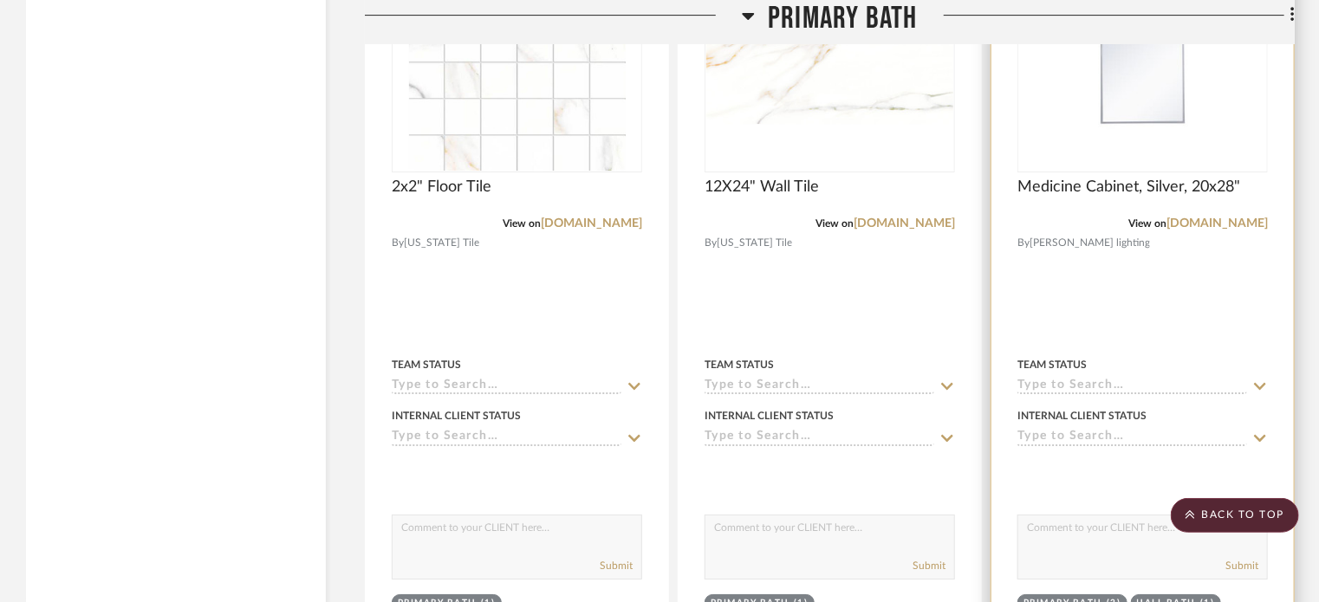
click at [1093, 319] on div at bounding box center [1143, 291] width 303 height 759
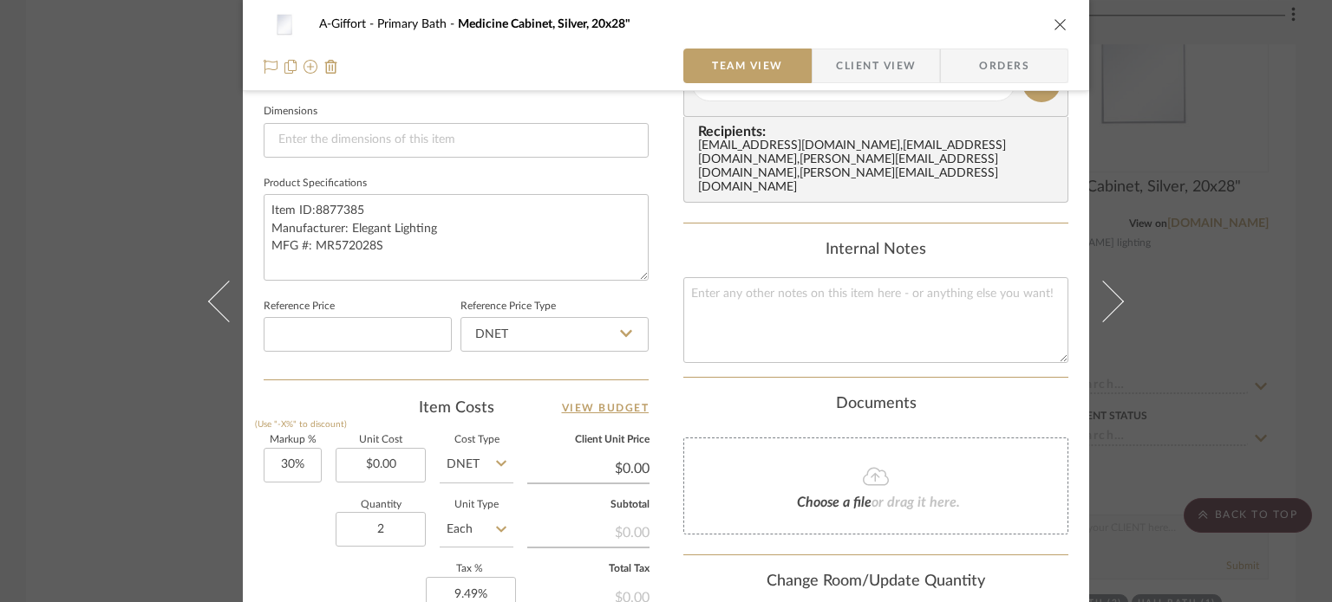
scroll to position [867, 0]
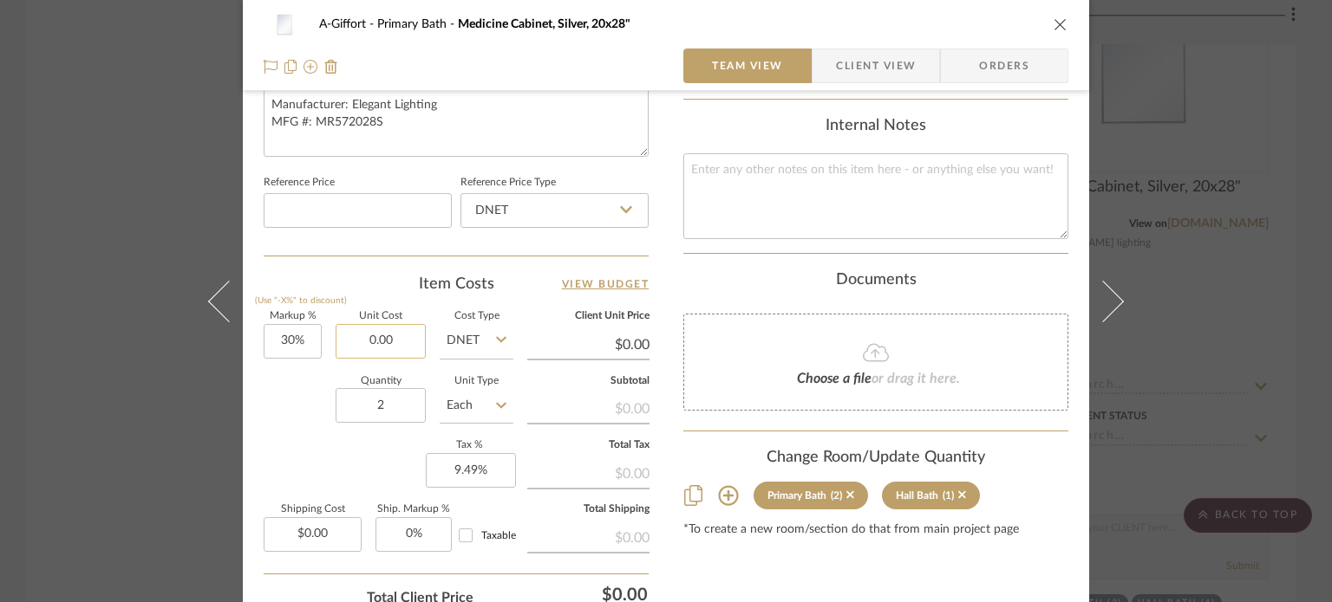
click at [407, 349] on input "0.00" at bounding box center [380, 341] width 90 height 35
type input "$224.00"
type input "$291.20"
type input "$58.24"
click at [81, 318] on div "A-Giffort Primary Bath Medicine Cabinet, Silver, 20x28" Team View Client View O…" at bounding box center [666, 301] width 1332 height 602
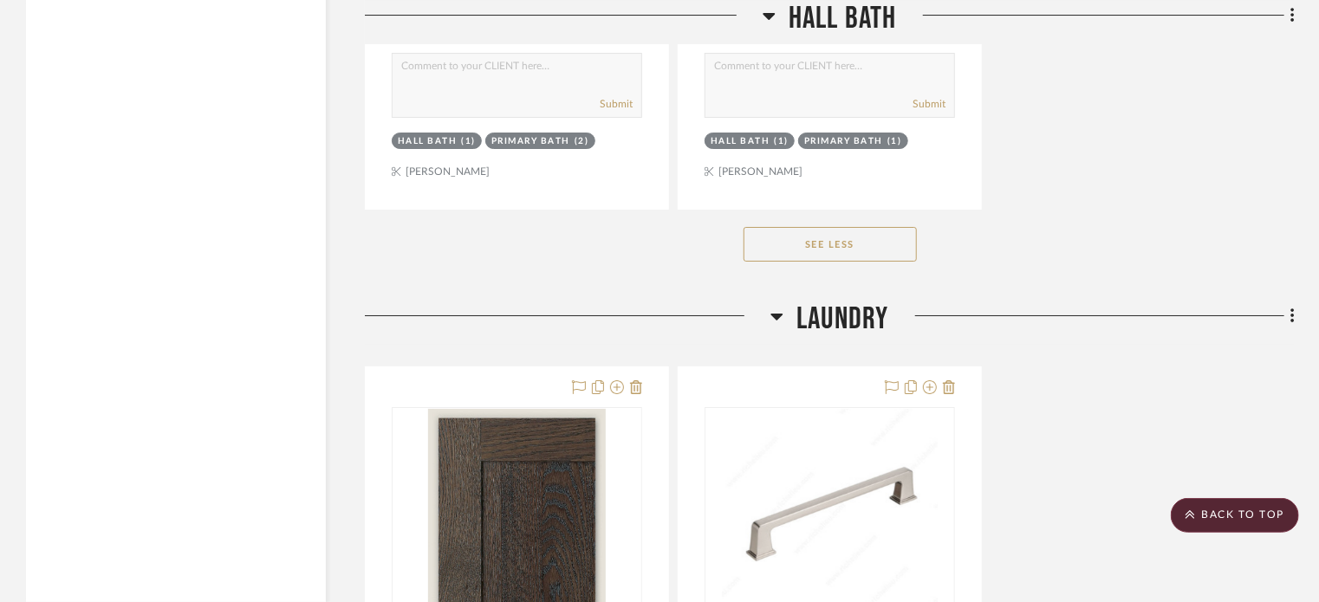
scroll to position [10143, 0]
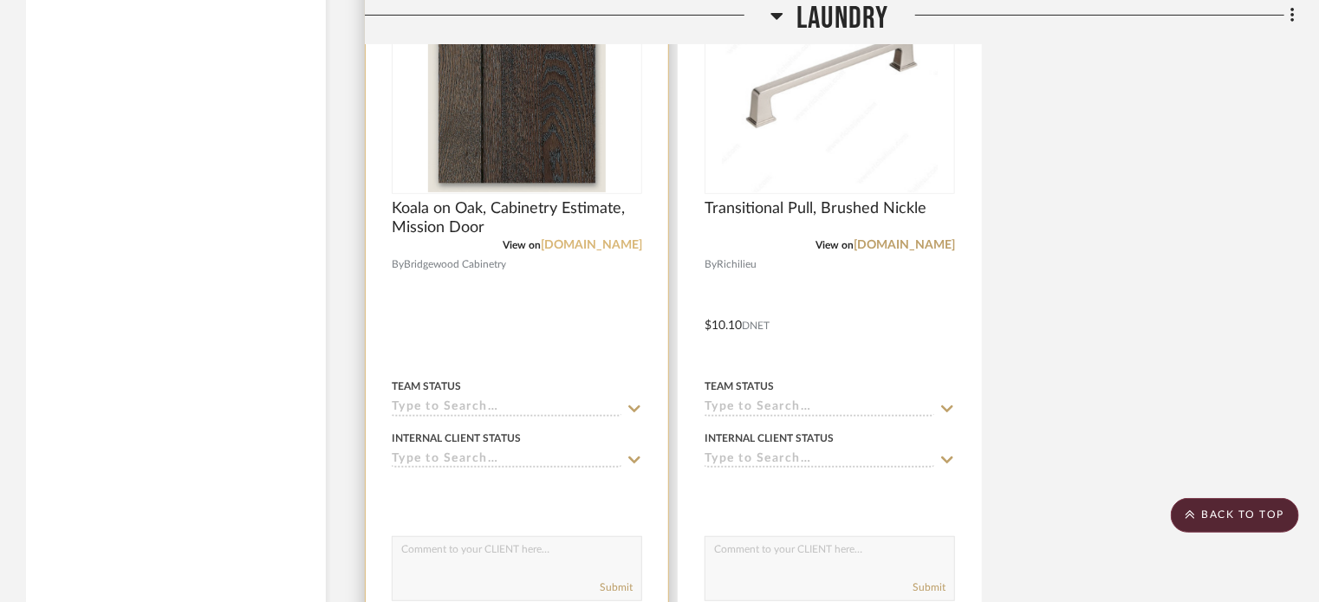
click at [611, 251] on link "bridgewoodcabinetry.com" at bounding box center [591, 245] width 101 height 12
